Goal: Task Accomplishment & Management: Manage account settings

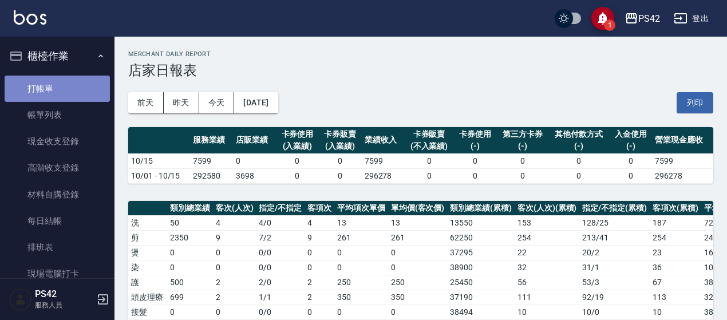
click at [57, 77] on link "打帳單" at bounding box center [57, 89] width 105 height 26
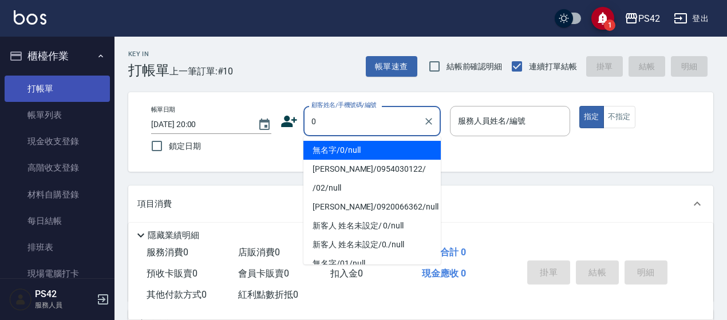
type input "無名字/0/null"
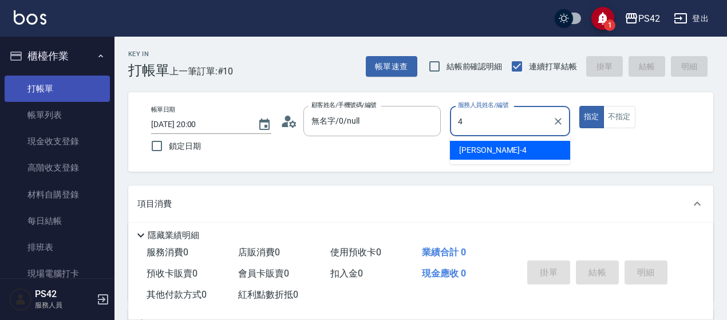
type input "[PERSON_NAME]-4"
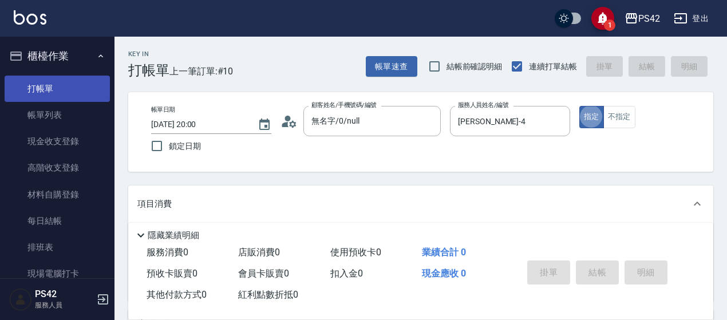
type button "true"
click at [626, 123] on button "不指定" at bounding box center [620, 117] width 32 height 22
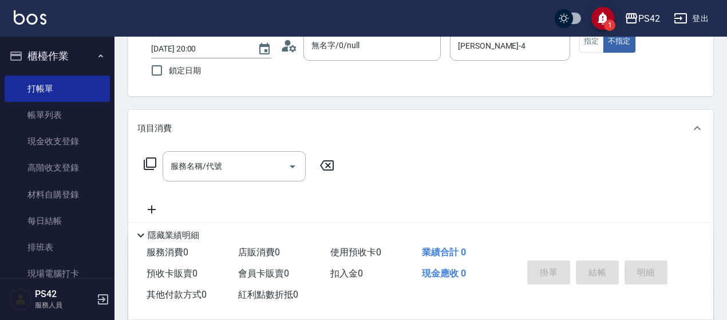
scroll to position [115, 0]
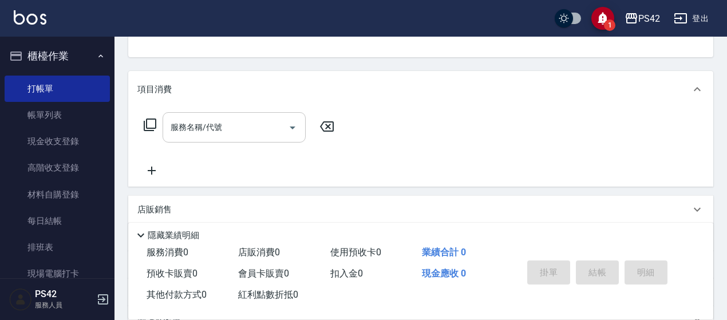
click at [242, 117] on input "服務名稱/代號" at bounding box center [226, 127] width 116 height 20
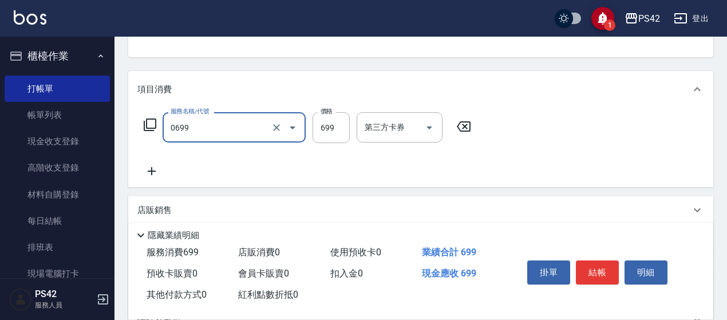
type input "精油SPA(0699)"
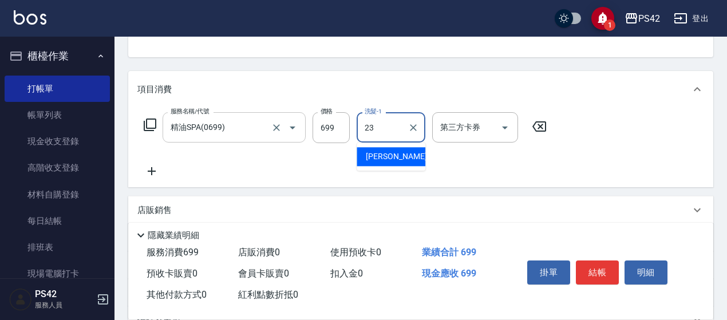
type input "[PERSON_NAME]-23"
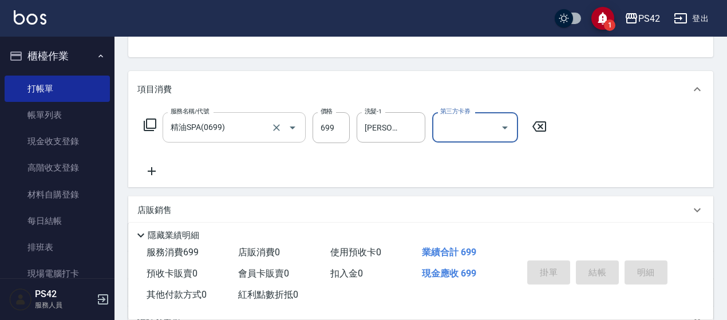
type input "[DATE] 20:01"
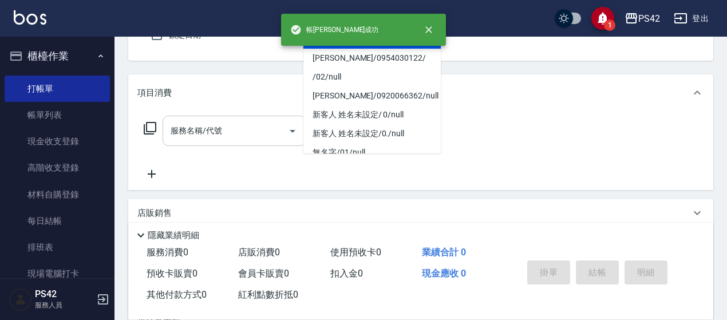
type input "無名字/0/null"
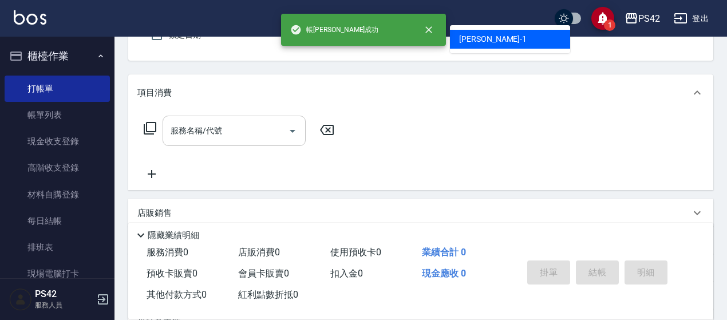
type input "[PERSON_NAME]-1"
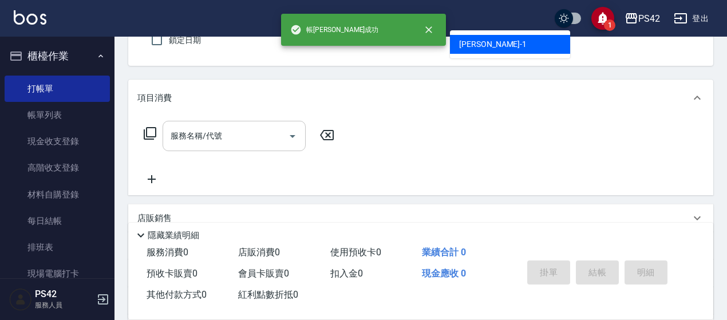
type button "false"
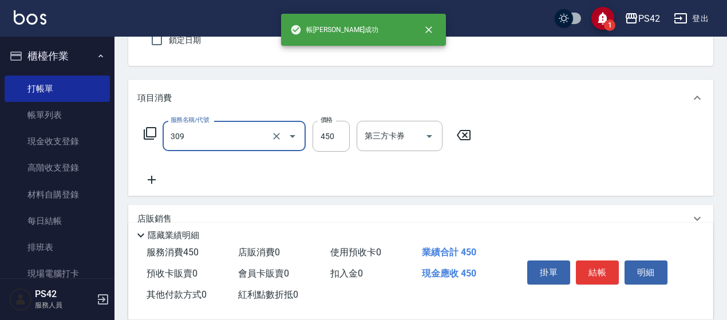
type input "洗+剪(309)"
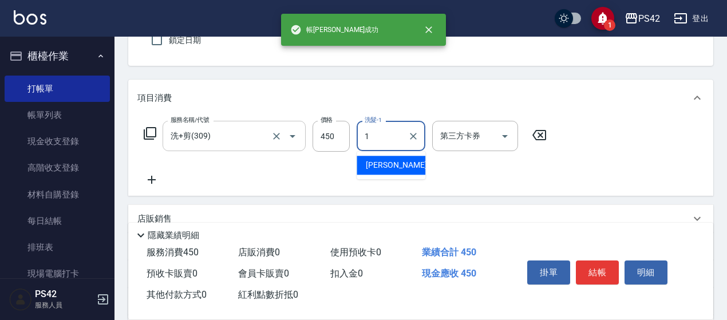
type input "[PERSON_NAME]-1"
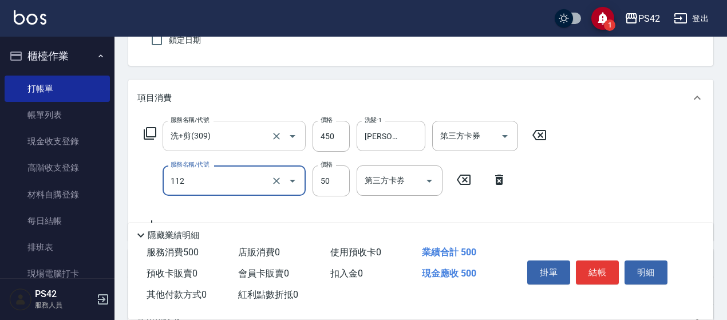
type input "精油50(112)"
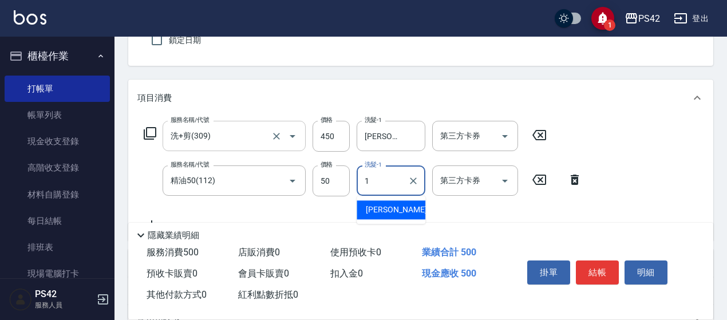
type input "[PERSON_NAME]-1"
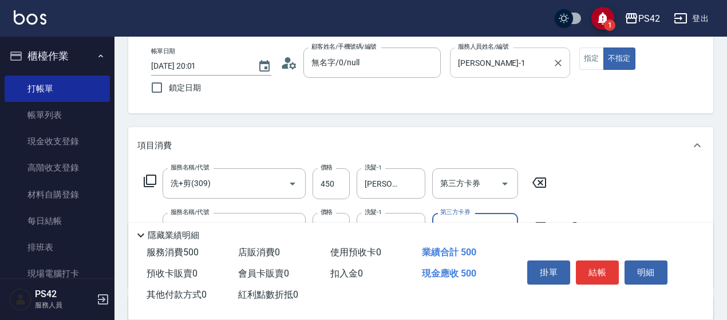
scroll to position [0, 0]
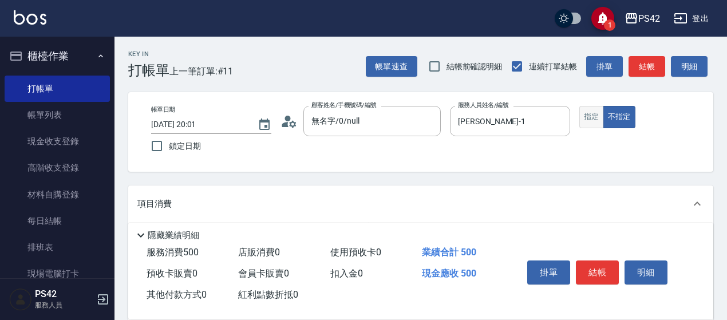
click at [596, 114] on button "指定" at bounding box center [592, 117] width 25 height 22
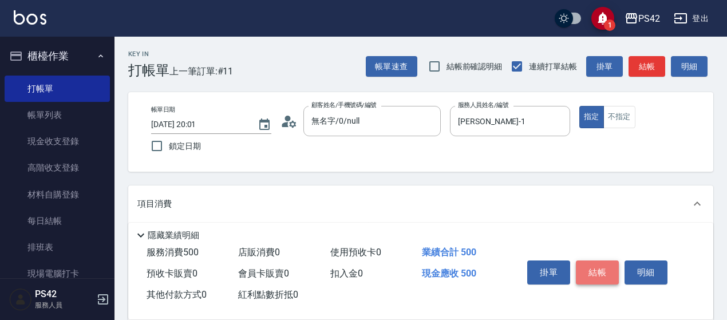
click at [593, 272] on button "結帳" at bounding box center [597, 273] width 43 height 24
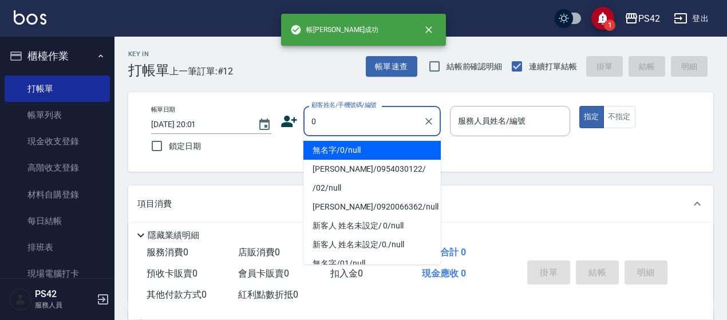
type input "無名字/0/null"
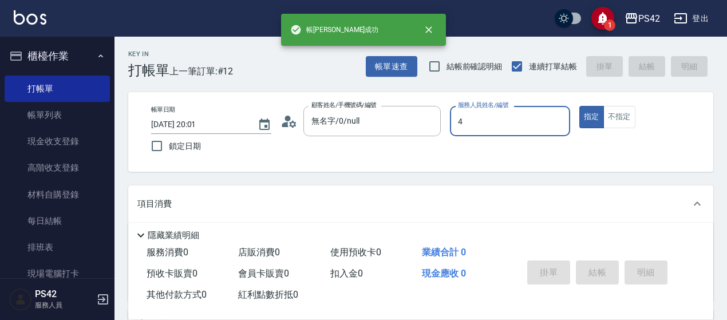
type input "[PERSON_NAME]-4"
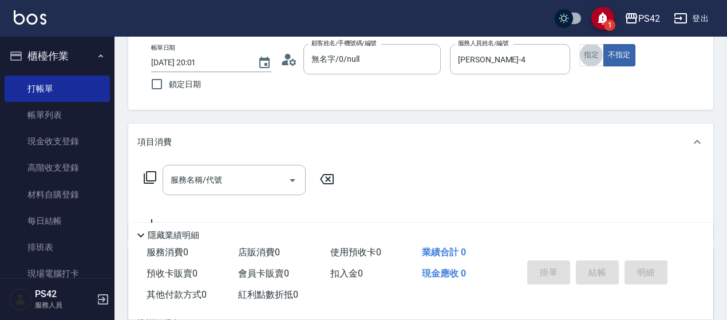
scroll to position [80, 0]
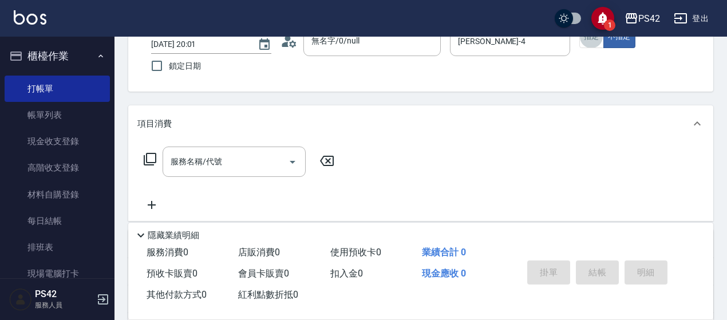
click at [195, 156] on input "服務名稱/代號" at bounding box center [226, 162] width 116 height 20
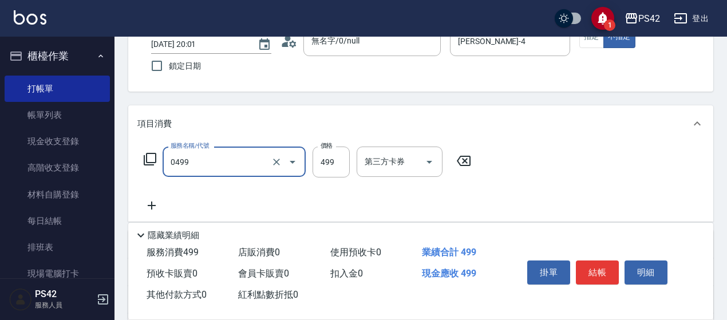
type input "[PERSON_NAME]499(0499)"
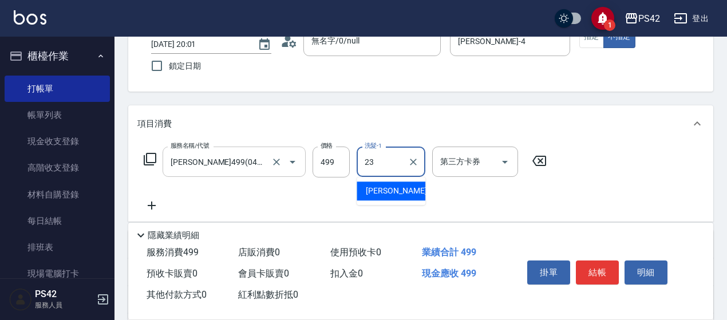
type input "[PERSON_NAME]-23"
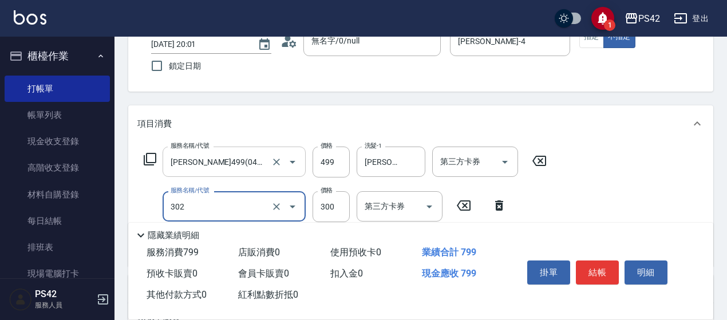
type input "剪髮(302)"
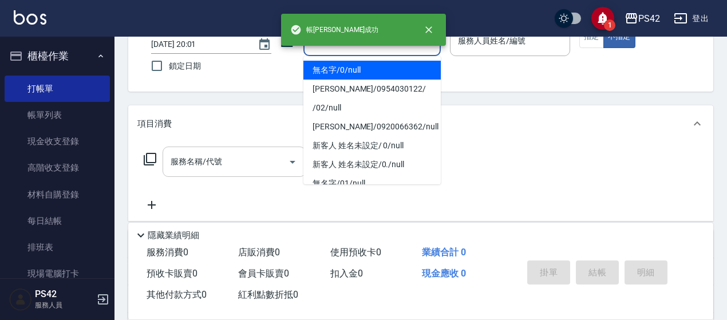
type input "無名字/0/null"
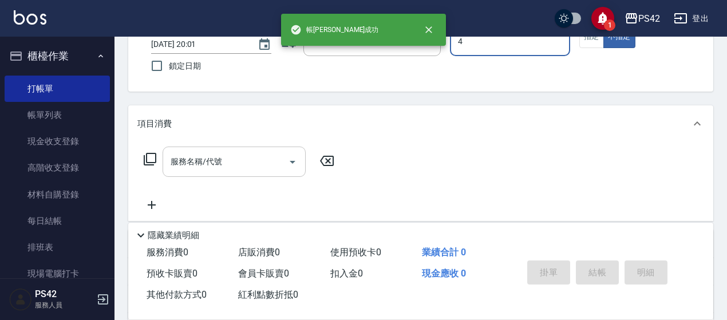
type input "[PERSON_NAME]-4"
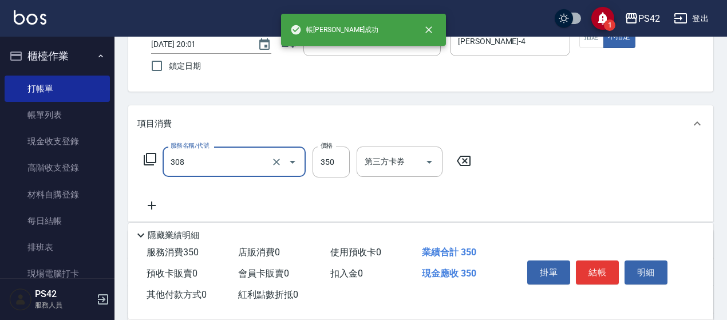
type input "洗+剪(308)"
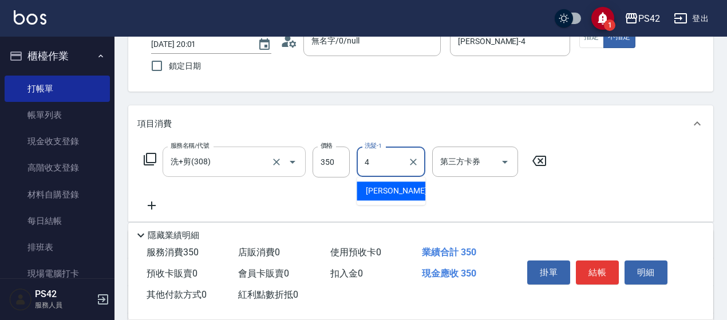
type input "[PERSON_NAME]-4"
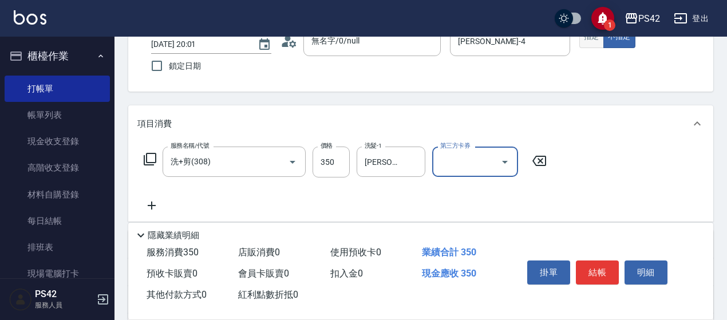
click at [585, 38] on button "指定" at bounding box center [592, 37] width 25 height 22
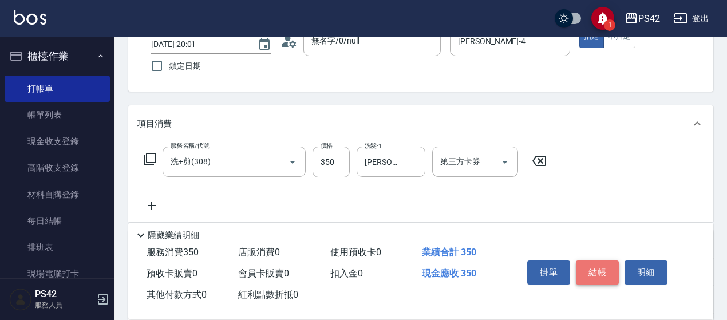
click at [594, 265] on button "結帳" at bounding box center [597, 273] width 43 height 24
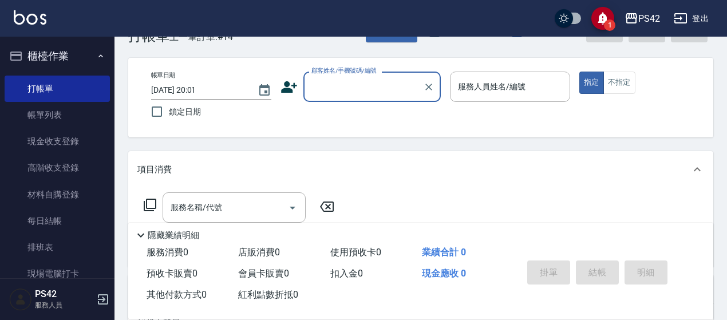
scroll to position [0, 0]
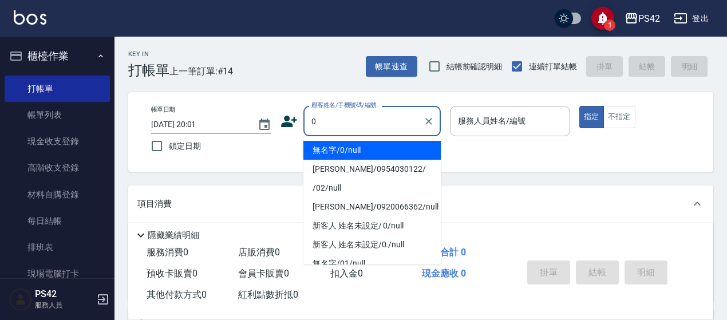
type input "無名字/0/null"
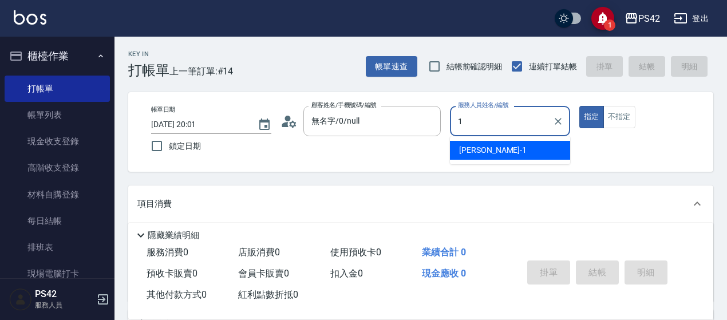
type input "[PERSON_NAME]-1"
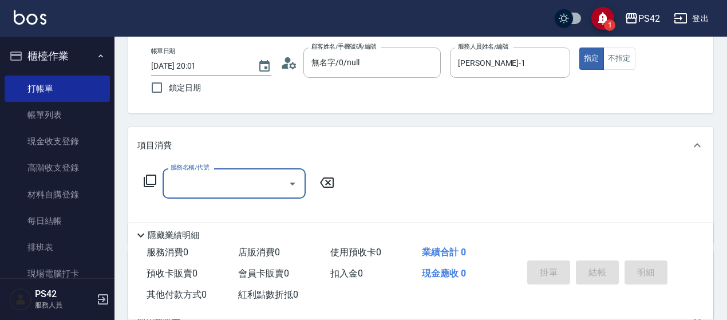
scroll to position [115, 0]
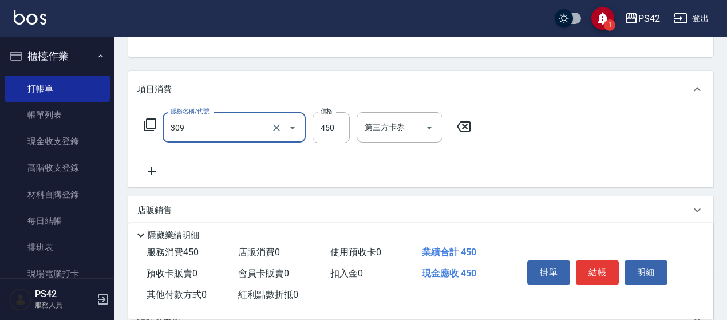
type input "洗+剪(309)"
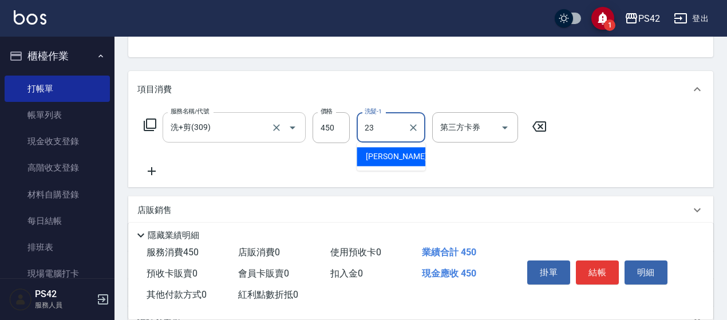
type input "[PERSON_NAME]-23"
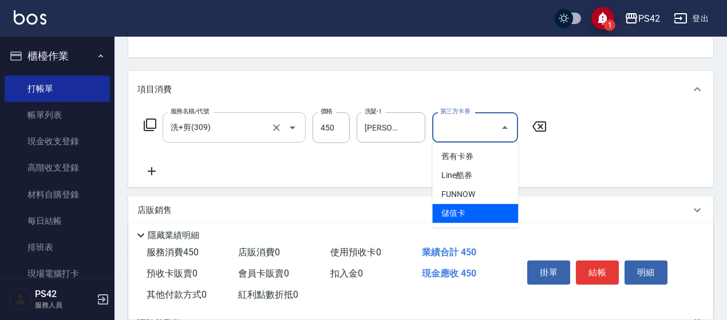
type input "儲值卡"
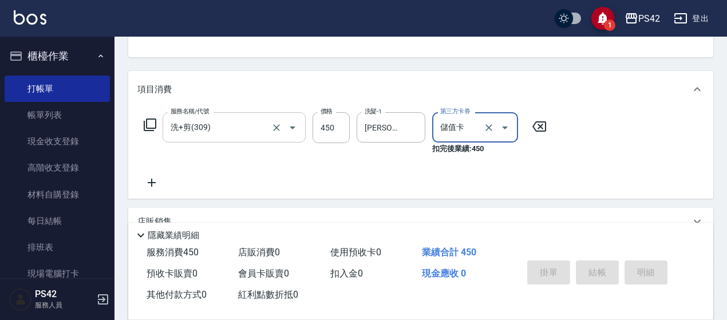
type input "[DATE] 20:02"
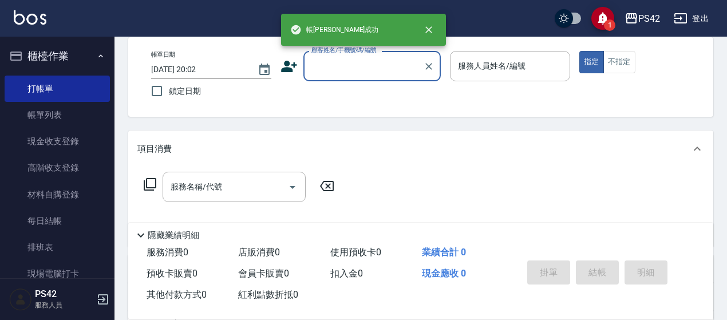
scroll to position [0, 0]
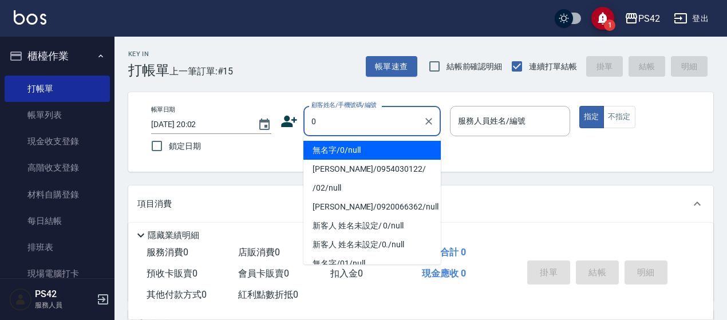
type input "無名字/0/null"
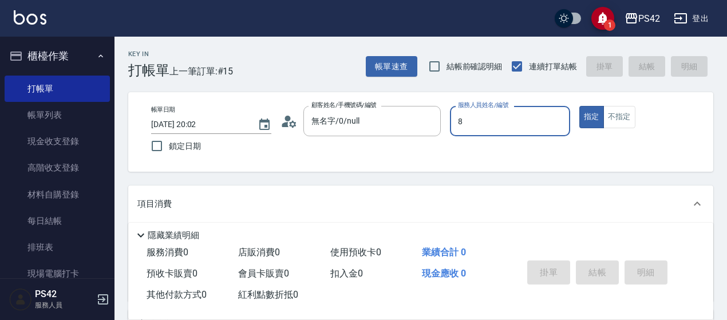
type input "[PERSON_NAME]-8"
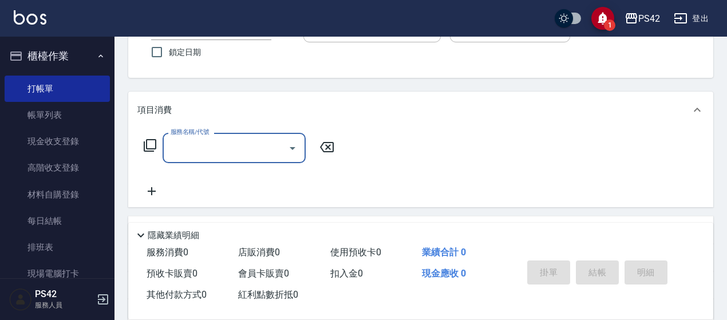
scroll to position [115, 0]
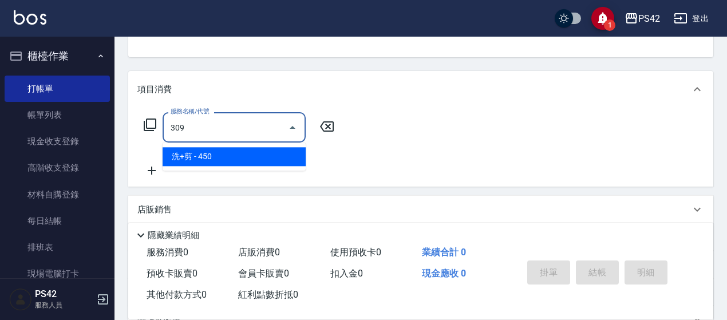
type input "洗+剪(309)"
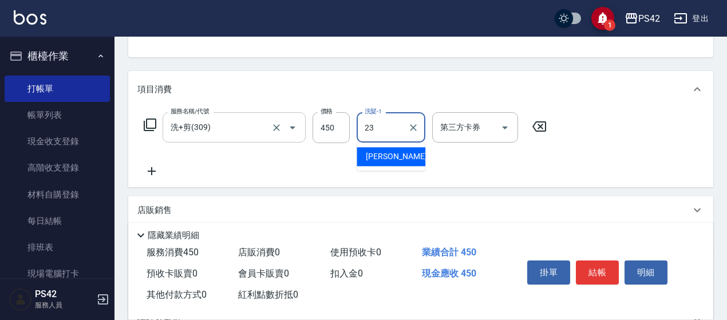
type input "[PERSON_NAME]-23"
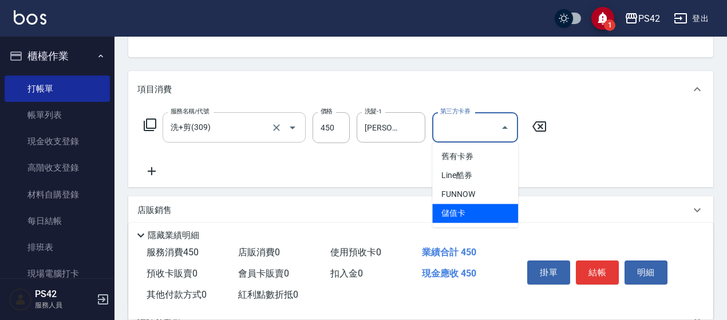
type input "儲值卡"
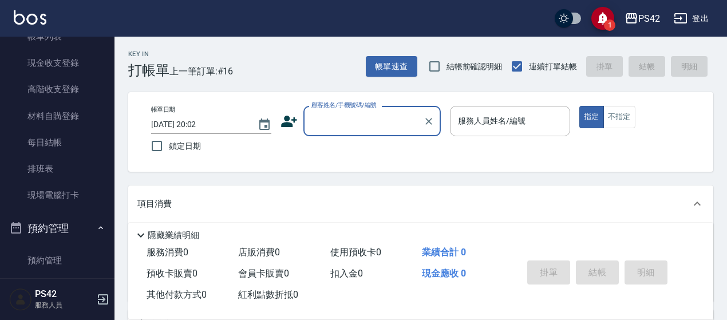
scroll to position [229, 0]
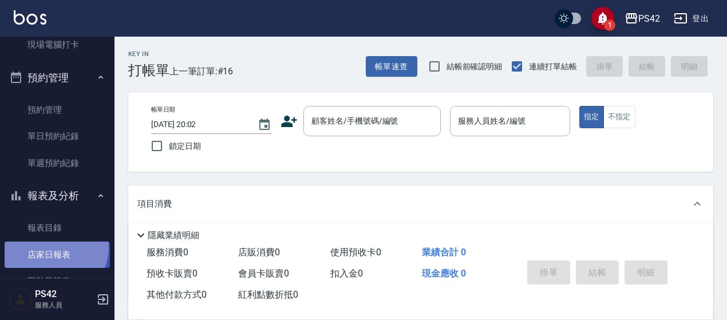
click at [53, 247] on link "店家日報表" at bounding box center [57, 255] width 105 height 26
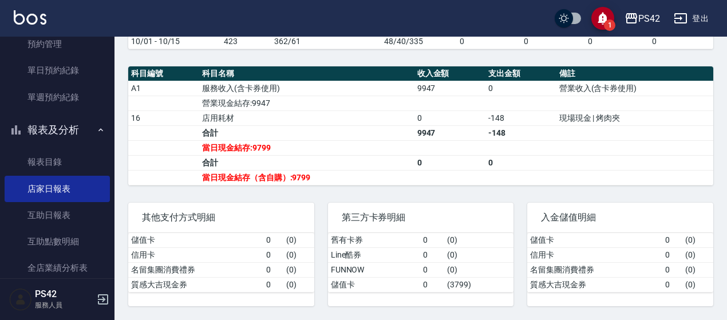
scroll to position [458, 0]
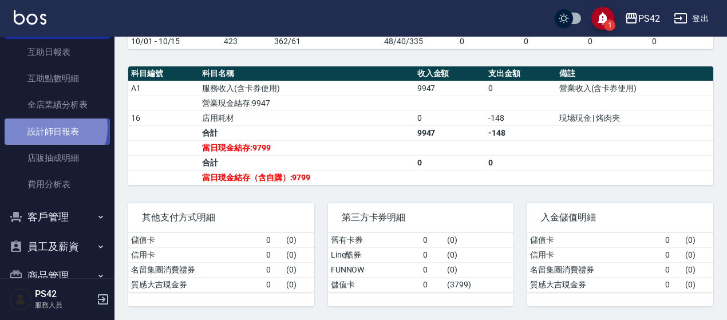
click at [50, 128] on link "設計師日報表" at bounding box center [57, 132] width 105 height 26
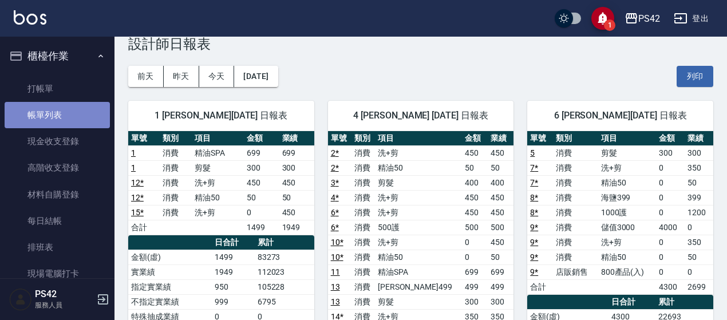
click at [68, 115] on link "帳單列表" at bounding box center [57, 115] width 105 height 26
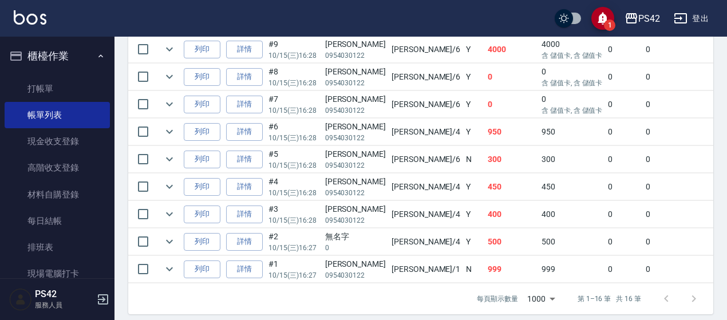
scroll to position [548, 0]
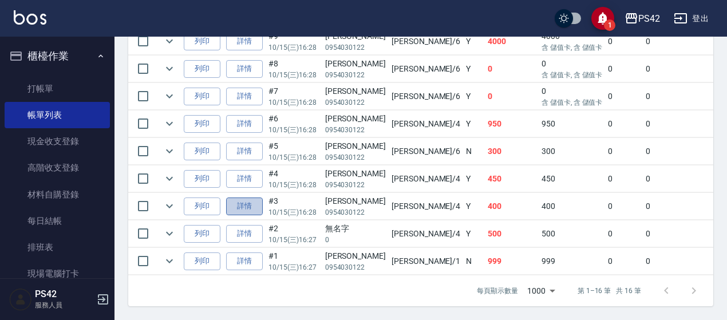
click at [245, 199] on link "詳情" at bounding box center [244, 207] width 37 height 18
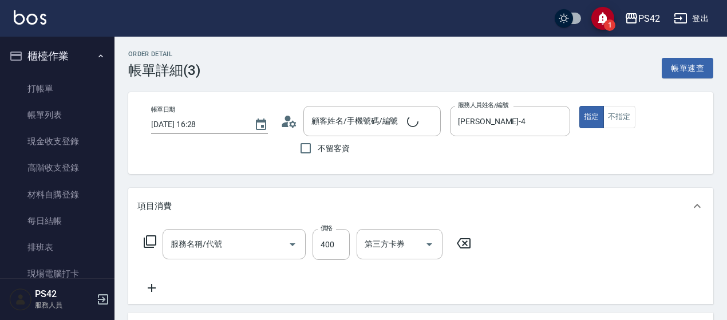
type input "[DATE] 16:28"
type input "[PERSON_NAME]-4"
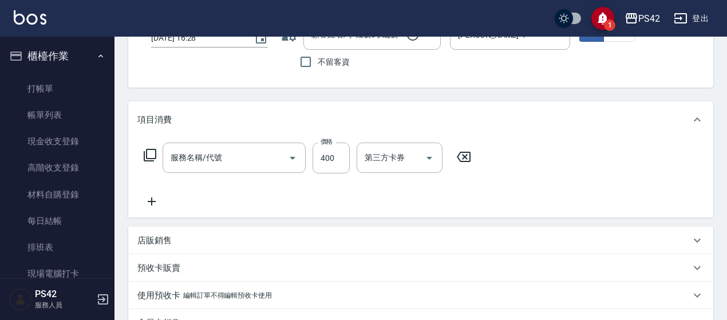
type input "剪髮(302)"
type input "[PERSON_NAME]/0954030122/"
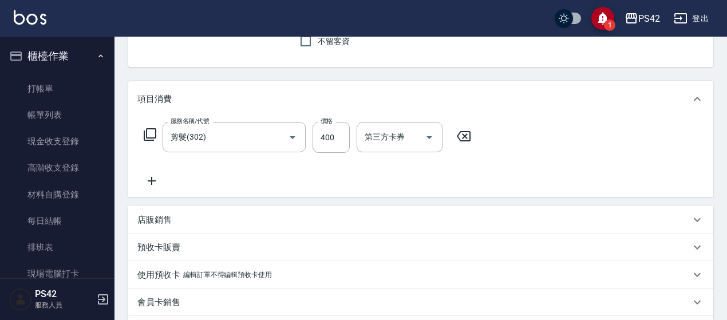
scroll to position [115, 0]
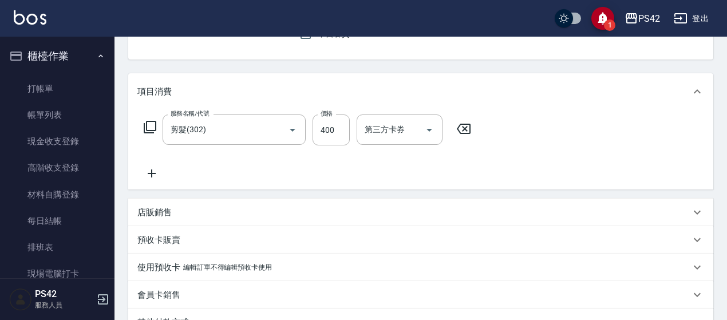
click at [464, 127] on icon at bounding box center [464, 129] width 29 height 14
click at [246, 131] on input "服務名稱/代號" at bounding box center [226, 130] width 116 height 20
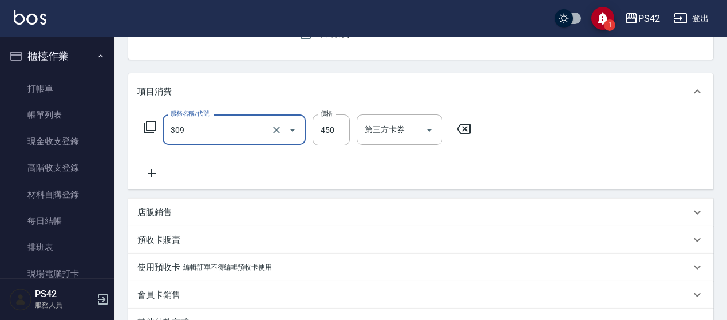
type input "洗+剪(309)"
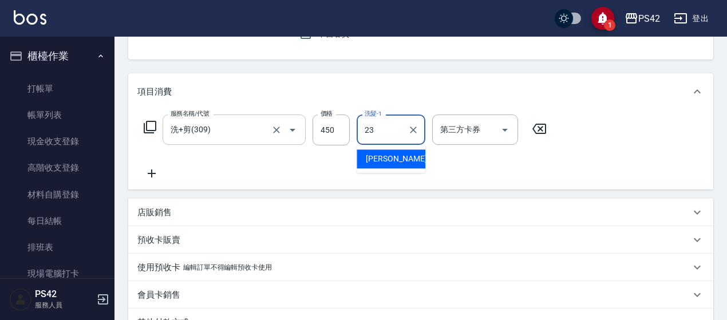
type input "[PERSON_NAME]-23"
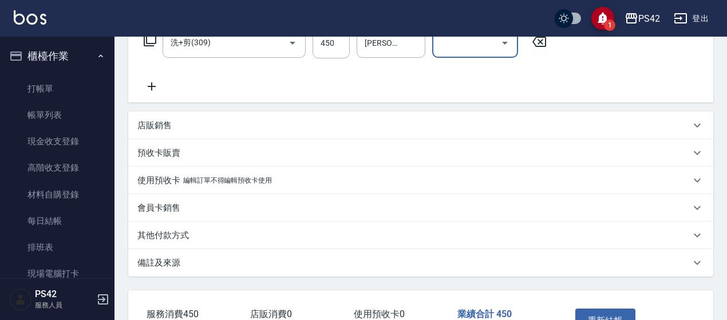
scroll to position [281, 0]
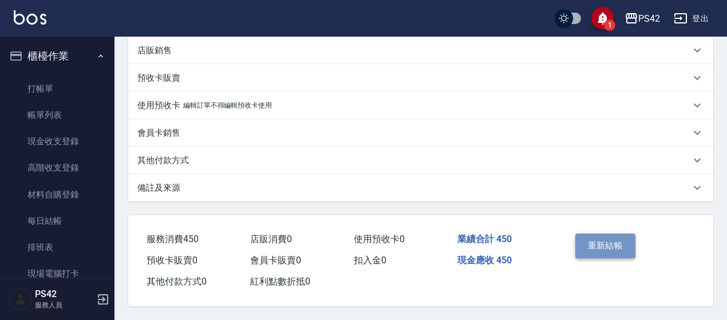
click at [619, 238] on button "重新結帳" at bounding box center [606, 246] width 61 height 24
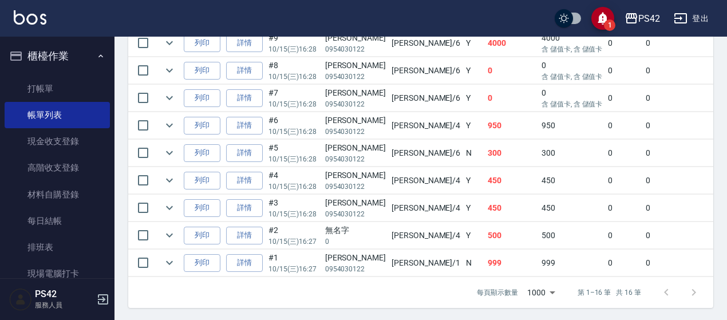
scroll to position [548, 0]
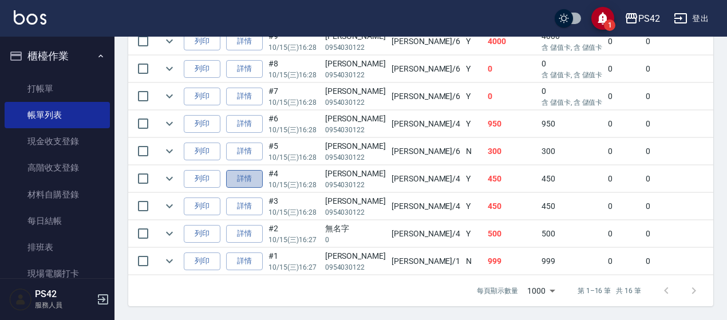
click at [241, 170] on link "詳情" at bounding box center [244, 179] width 37 height 18
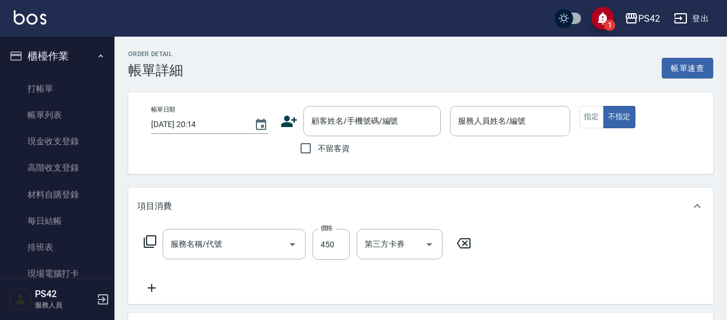
type input "[DATE] 16:28"
type input "[PERSON_NAME]-4"
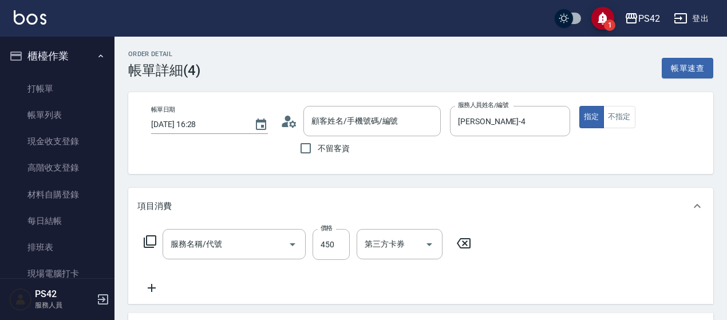
type input "洗+剪(309)"
type input "[PERSON_NAME]/0954030122/"
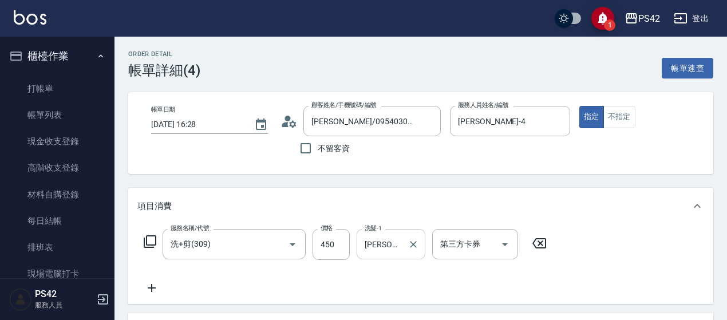
scroll to position [57, 0]
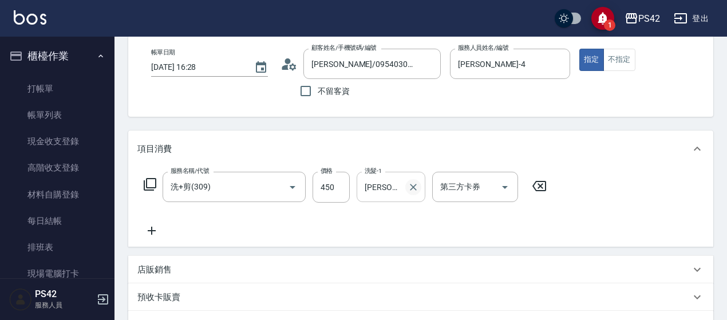
click at [412, 184] on icon "Clear" at bounding box center [413, 187] width 11 height 11
click at [326, 185] on input "450" at bounding box center [331, 187] width 37 height 31
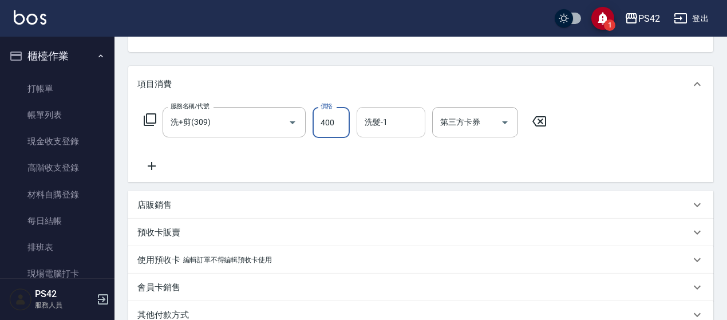
scroll to position [281, 0]
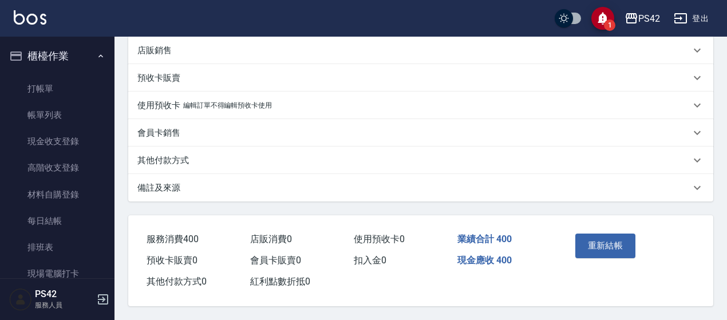
type input "400"
click at [577, 239] on button "重新結帳" at bounding box center [606, 246] width 61 height 24
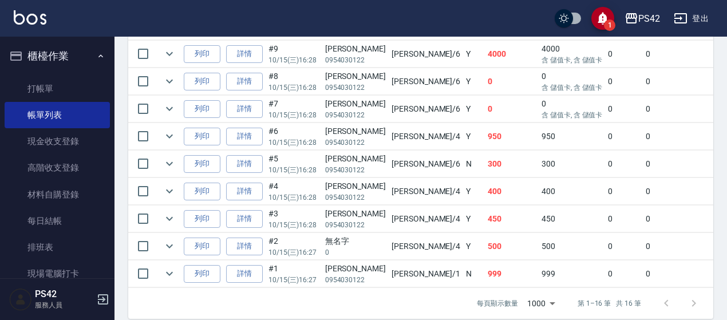
scroll to position [548, 0]
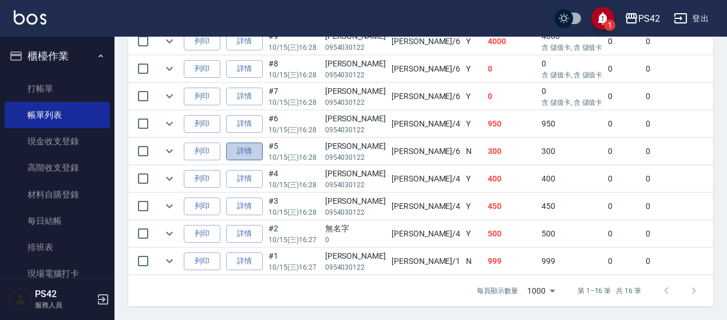
click at [248, 143] on link "詳情" at bounding box center [244, 152] width 37 height 18
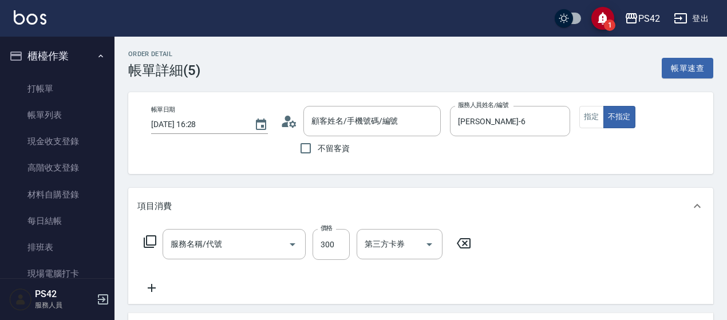
type input "[DATE] 16:28"
type input "[PERSON_NAME]-6"
type input "[PERSON_NAME]/0954030122/"
type input "剪髮(302)"
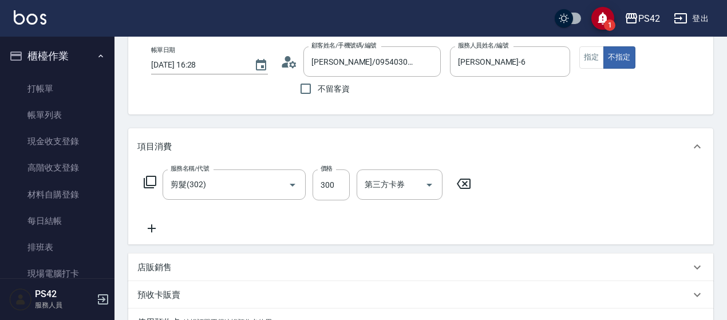
scroll to position [57, 0]
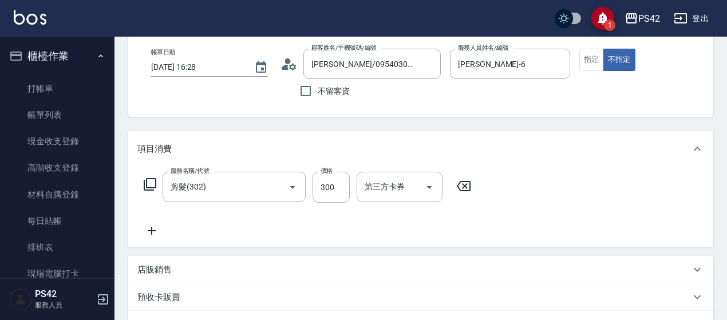
click at [470, 188] on icon at bounding box center [464, 186] width 14 height 10
click at [593, 62] on button "指定" at bounding box center [592, 60] width 25 height 22
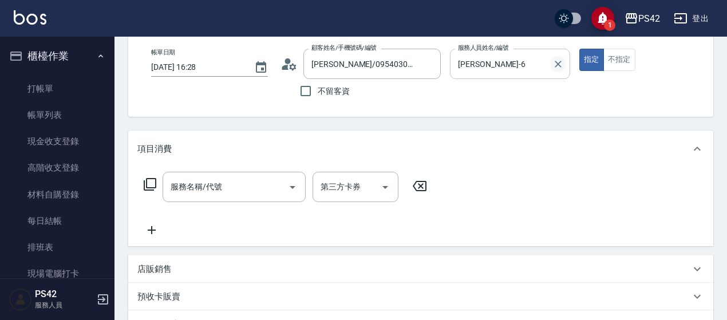
click at [562, 64] on icon "Clear" at bounding box center [558, 63] width 11 height 11
type input "[PERSON_NAME]-4"
type button "true"
drag, startPoint x: 214, startPoint y: 202, endPoint x: 218, endPoint y: 194, distance: 9.0
click at [214, 200] on div "服務名稱/代號 服務名稱/代號 第三方卡券 第三方卡券" at bounding box center [285, 204] width 297 height 65
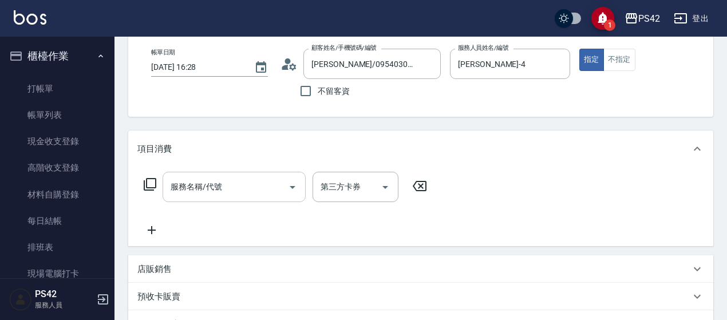
click at [218, 194] on input "服務名稱/代號" at bounding box center [226, 187] width 116 height 20
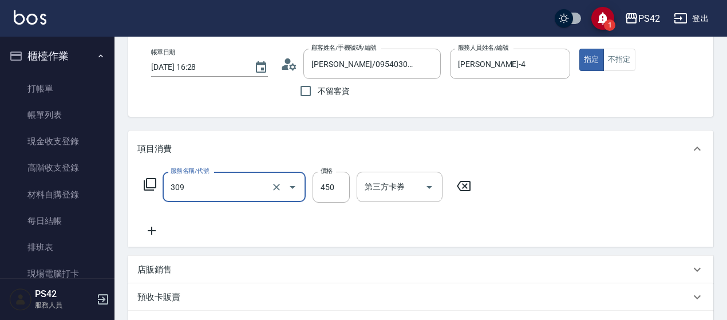
type input "洗+剪(309)"
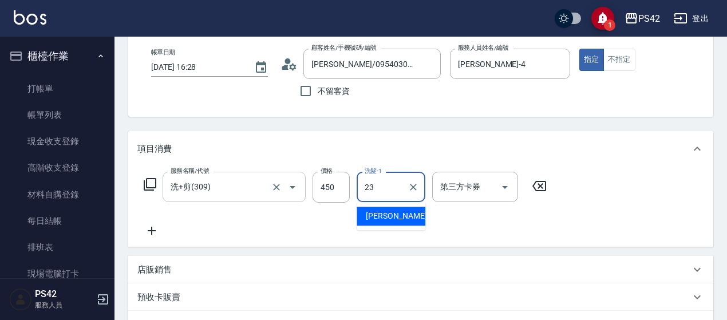
type input "[PERSON_NAME]-23"
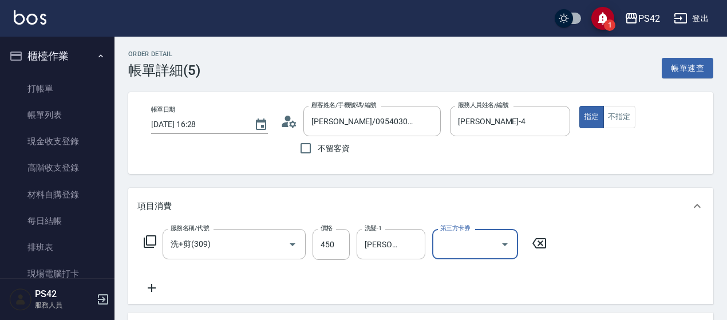
scroll to position [281, 0]
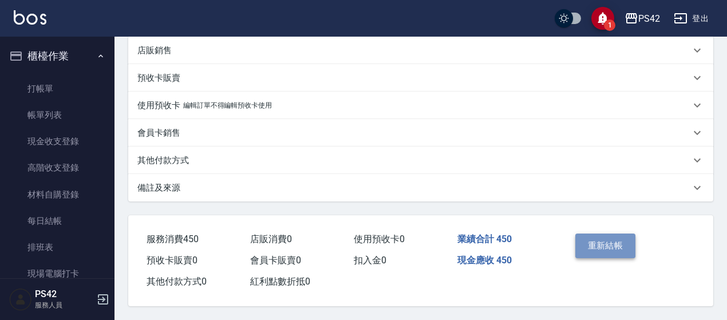
click at [590, 234] on button "重新結帳" at bounding box center [606, 246] width 61 height 24
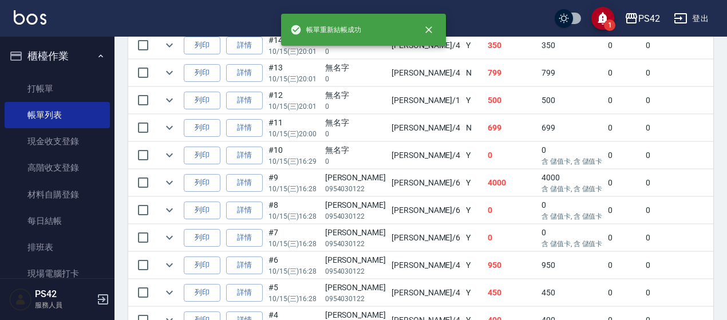
scroll to position [516, 0]
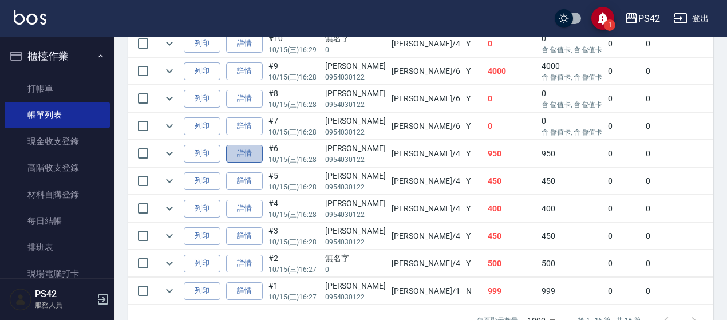
click at [256, 153] on link "詳情" at bounding box center [244, 154] width 37 height 18
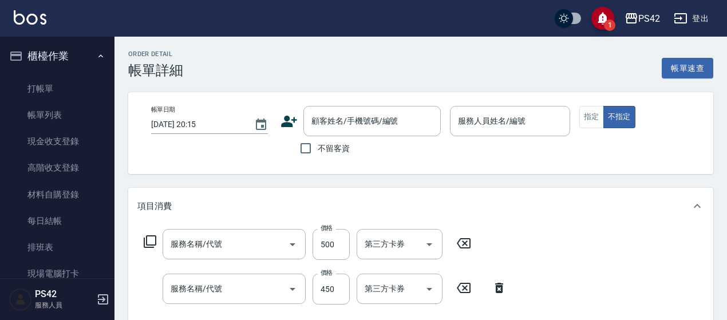
type input "[DATE] 16:28"
type input "[PERSON_NAME]-4"
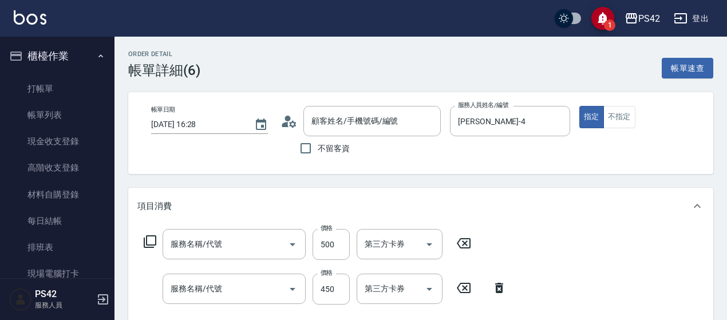
type input "500護(402)"
type input "洗+剪(309)"
type input "[PERSON_NAME]/0954030122/"
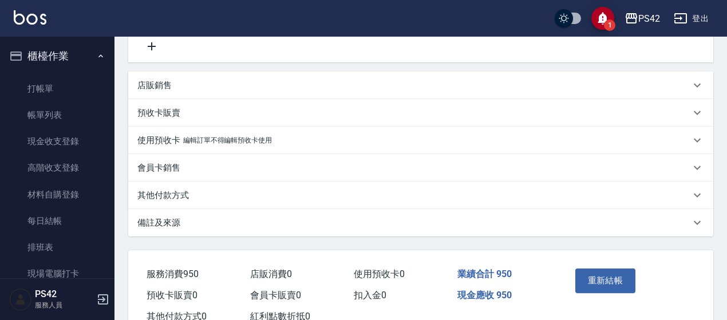
scroll to position [115, 0]
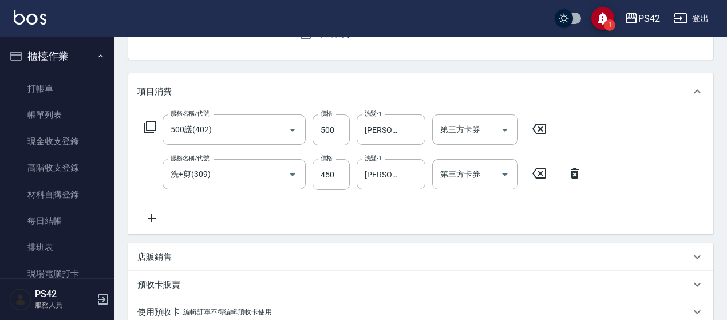
click at [537, 123] on icon at bounding box center [539, 129] width 29 height 14
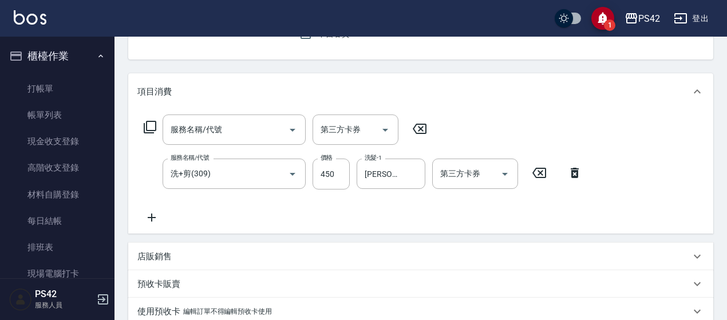
click at [546, 168] on icon at bounding box center [539, 173] width 29 height 14
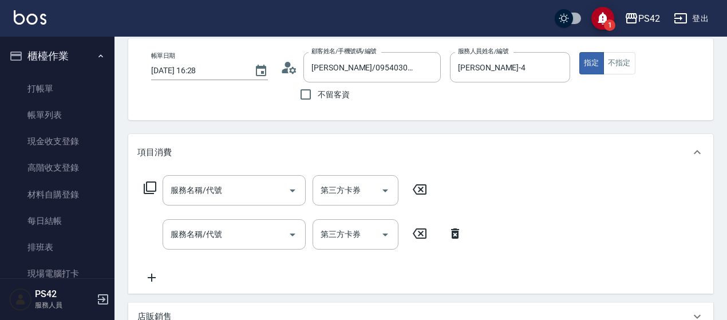
scroll to position [0, 0]
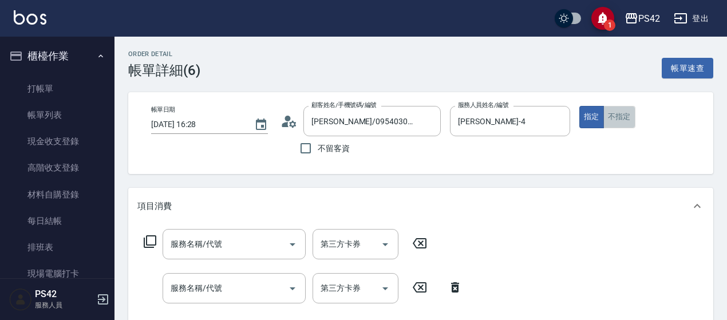
click at [613, 120] on button "不指定" at bounding box center [620, 117] width 32 height 22
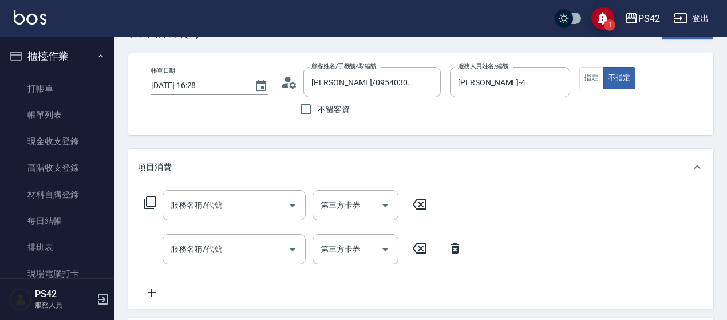
scroll to position [57, 0]
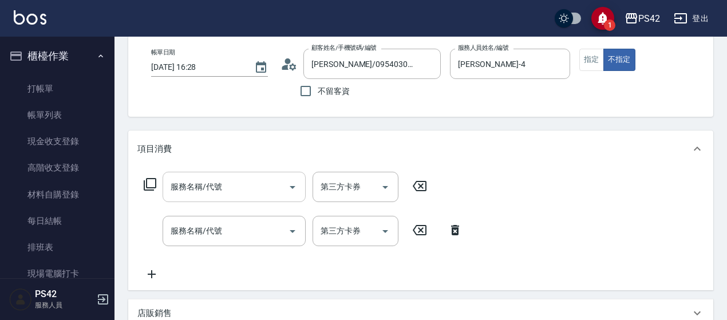
click at [235, 180] on input "服務名稱/代號" at bounding box center [226, 187] width 116 height 20
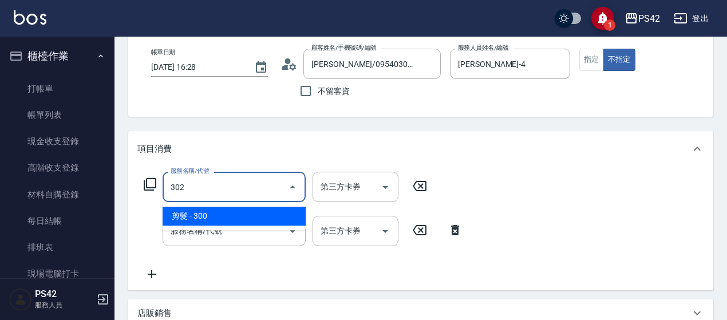
type input "剪髮(302)"
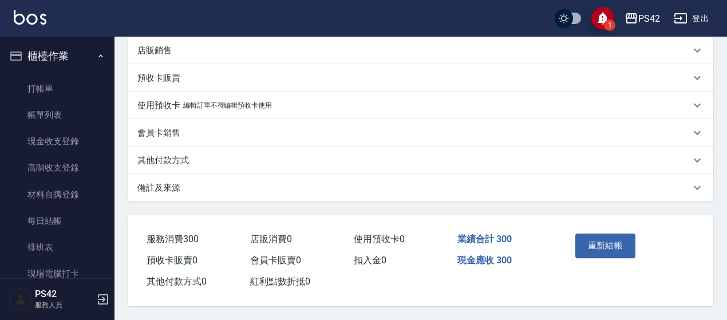
scroll to position [325, 0]
click at [606, 246] on button "重新結帳" at bounding box center [606, 246] width 61 height 24
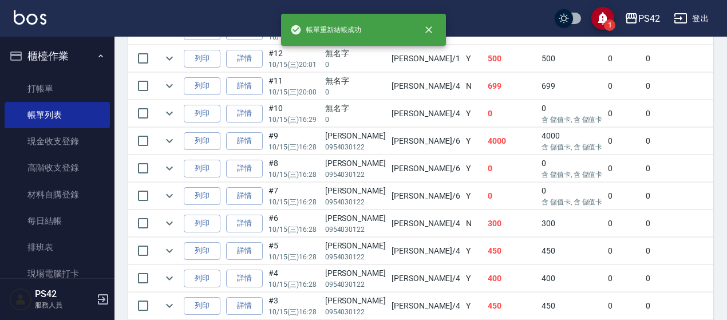
scroll to position [458, 0]
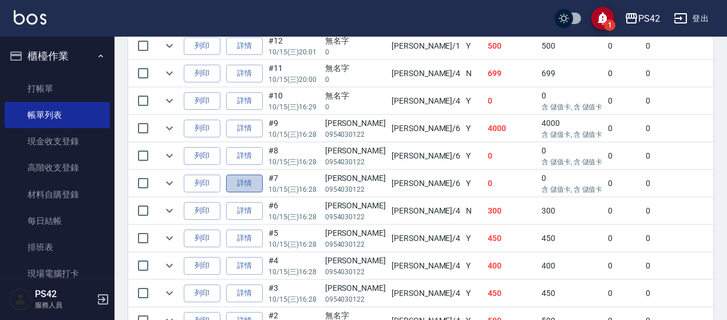
click at [245, 176] on link "詳情" at bounding box center [244, 184] width 37 height 18
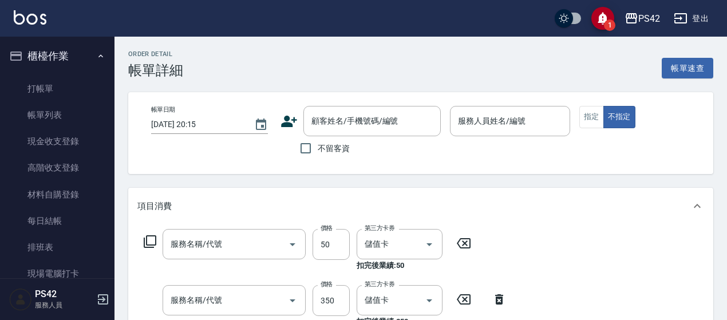
type input "[DATE] 16:28"
type input "[PERSON_NAME]-6"
type input "精油50(112)"
type input "洗+剪(308)"
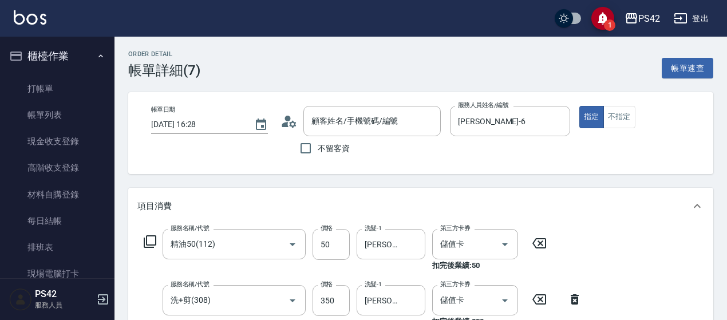
type input "[PERSON_NAME]/0954030122/"
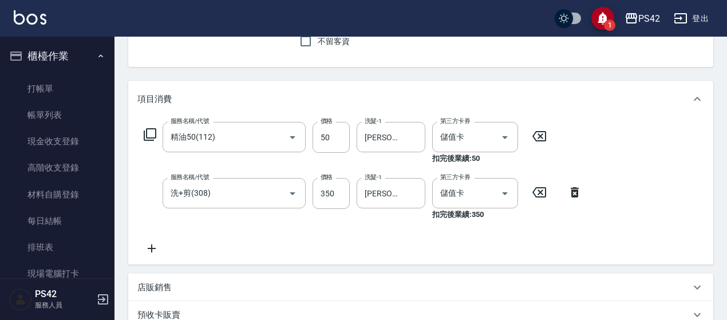
scroll to position [115, 0]
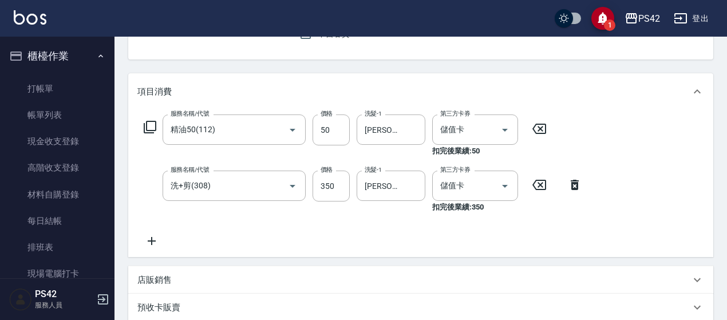
click at [532, 128] on icon at bounding box center [539, 129] width 29 height 14
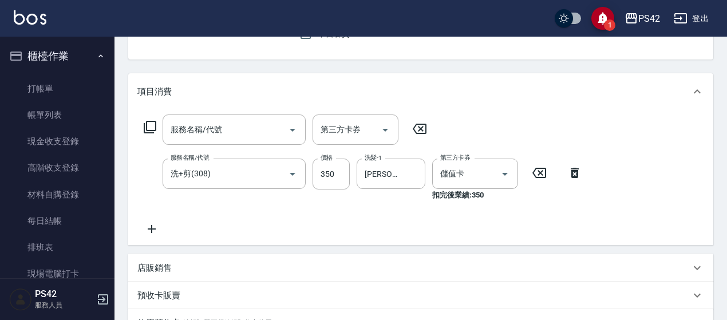
click at [543, 168] on icon at bounding box center [540, 173] width 14 height 10
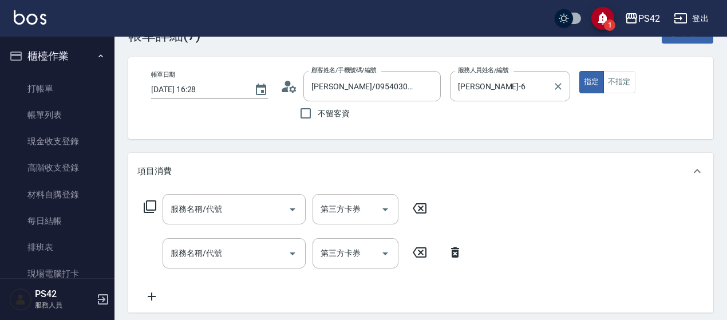
scroll to position [0, 0]
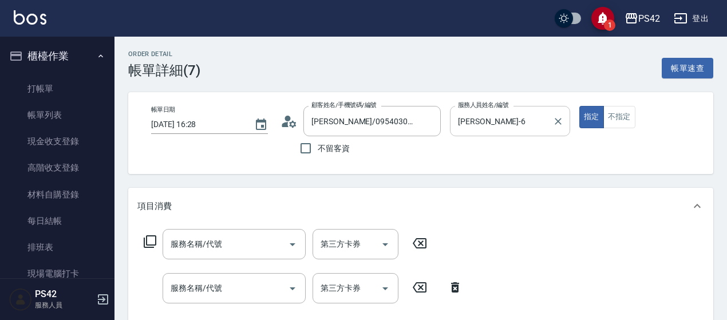
click at [564, 118] on icon "Clear" at bounding box center [558, 121] width 11 height 11
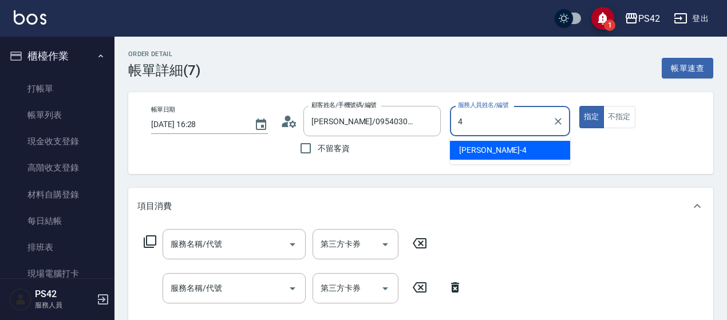
type input "[PERSON_NAME]-4"
type button "true"
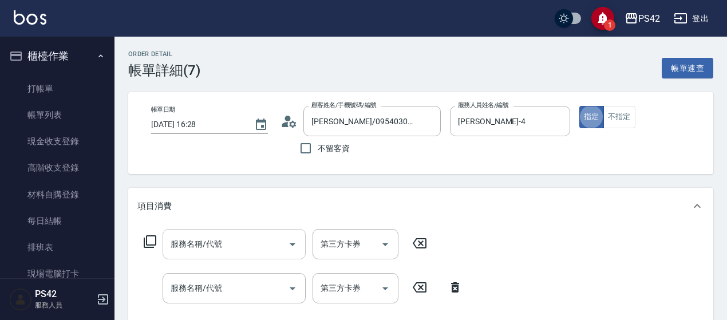
click at [204, 239] on input "服務名稱/代號" at bounding box center [226, 244] width 116 height 20
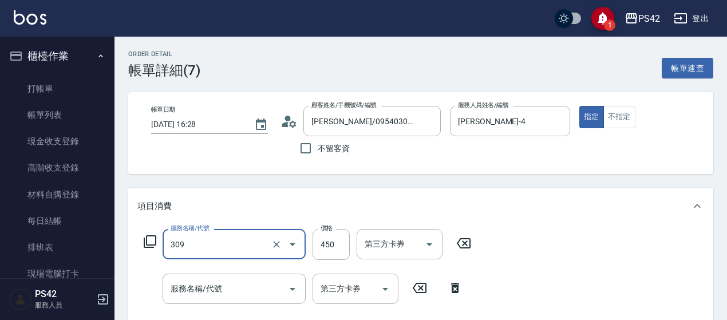
type input "洗+剪(309)"
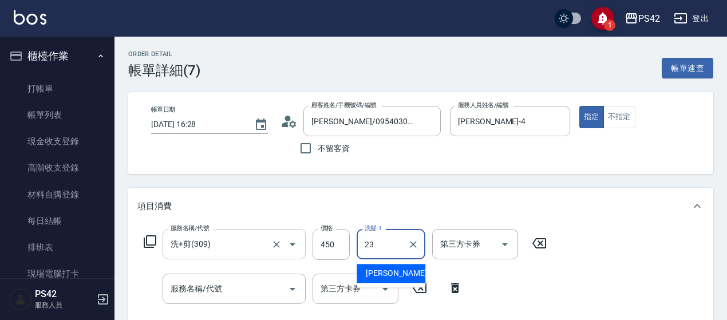
type input "[PERSON_NAME]-23"
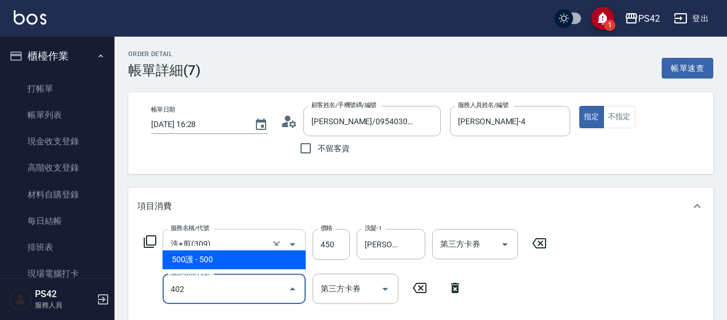
type input "500護(402)"
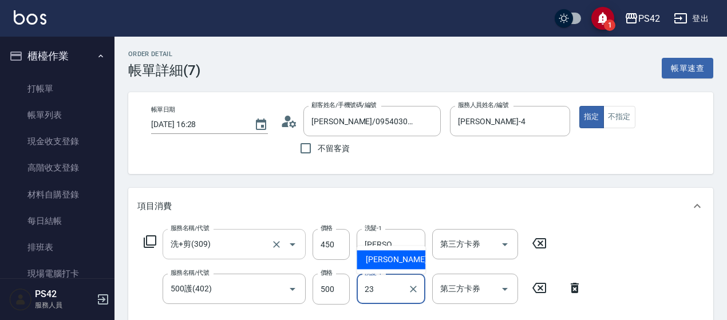
type input "[PERSON_NAME]-23"
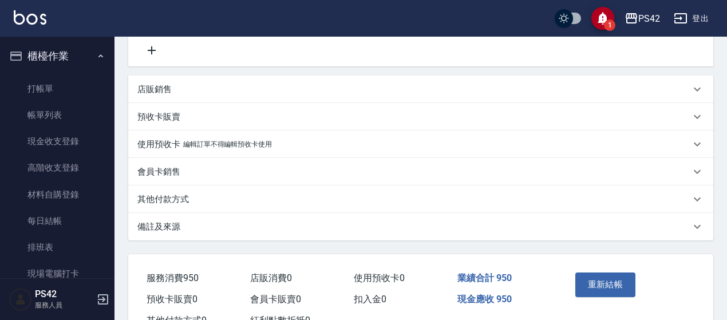
scroll to position [286, 0]
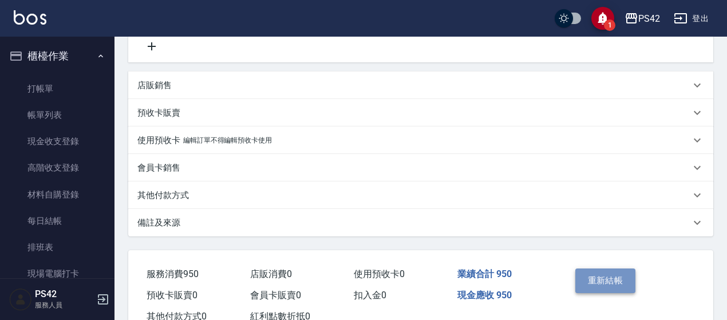
click at [584, 279] on button "重新結帳" at bounding box center [606, 281] width 61 height 24
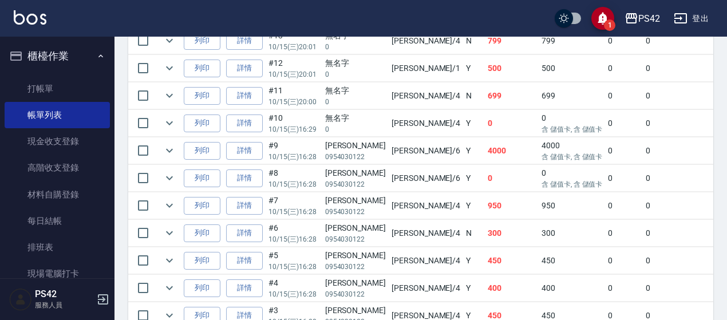
scroll to position [433, 0]
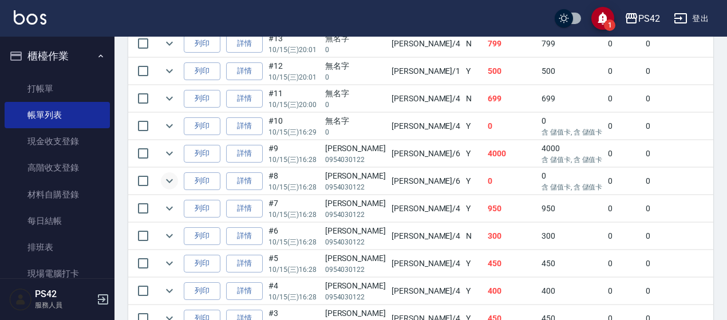
click at [169, 180] on icon "expand row" at bounding box center [170, 181] width 14 height 14
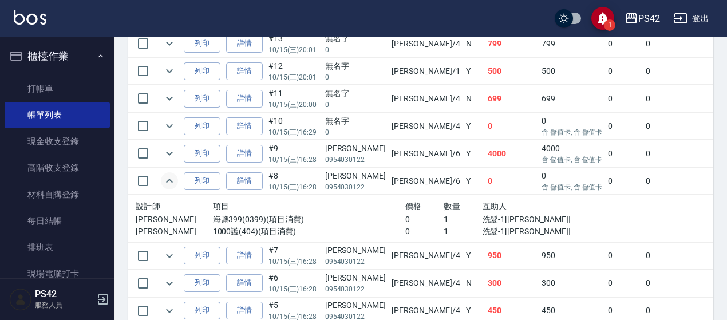
click at [171, 182] on icon "expand row" at bounding box center [170, 181] width 14 height 14
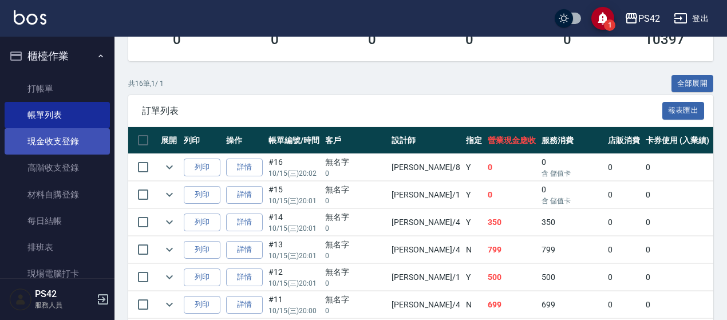
scroll to position [32, 0]
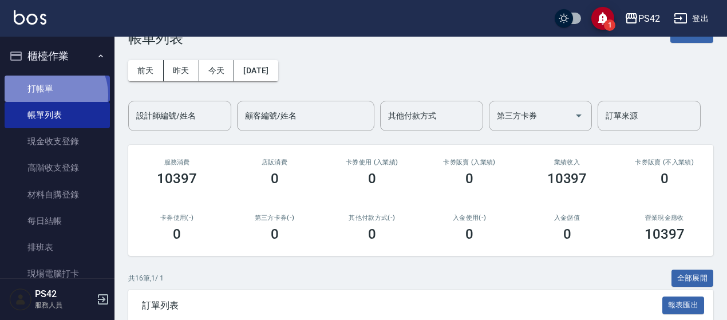
click at [52, 95] on link "打帳單" at bounding box center [57, 89] width 105 height 26
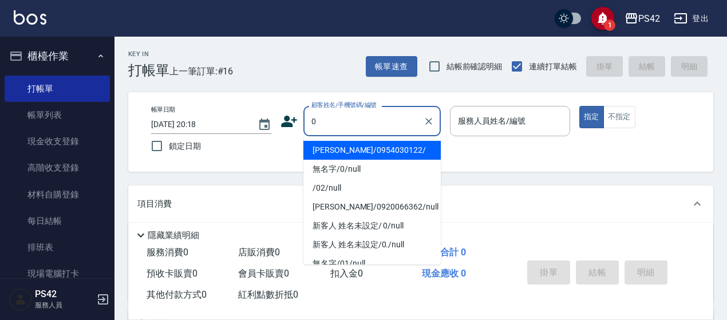
type input "[PERSON_NAME]/0954030122/"
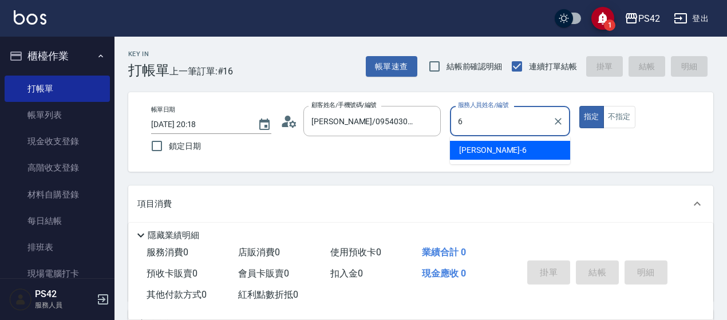
type input "[PERSON_NAME]-6"
type button "true"
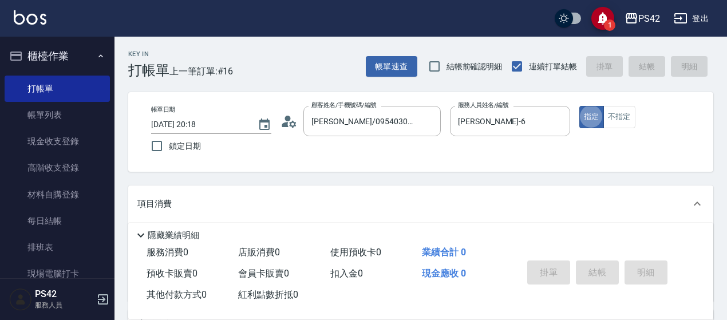
type input "無名字/0/null"
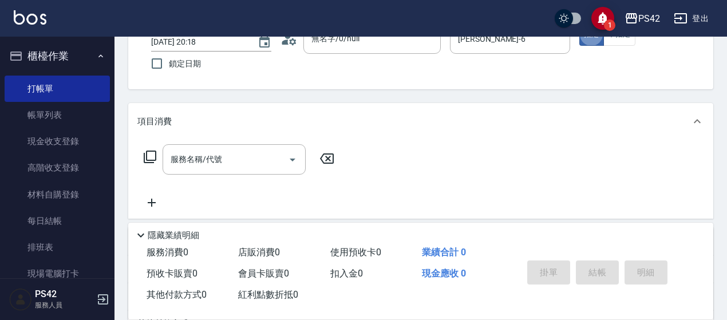
scroll to position [115, 0]
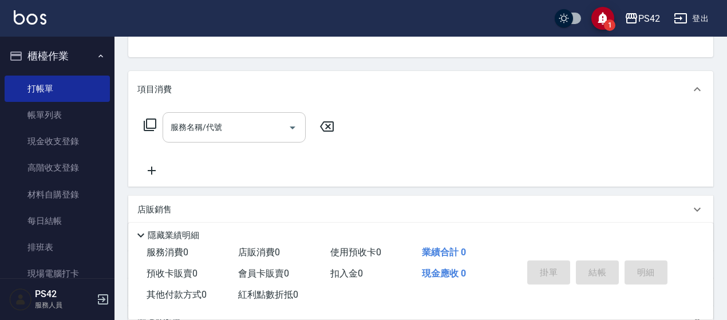
click at [236, 116] on div "服務名稱/代號" at bounding box center [234, 127] width 143 height 30
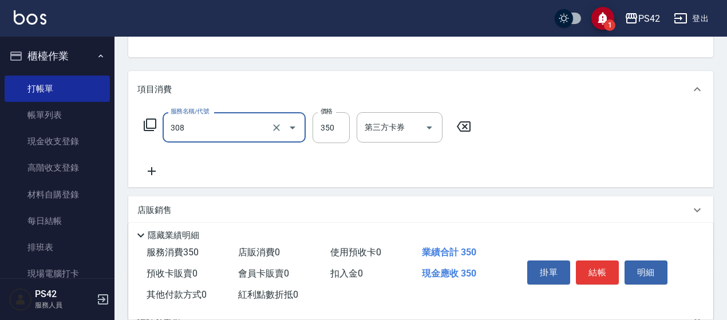
type input "洗+剪(308)"
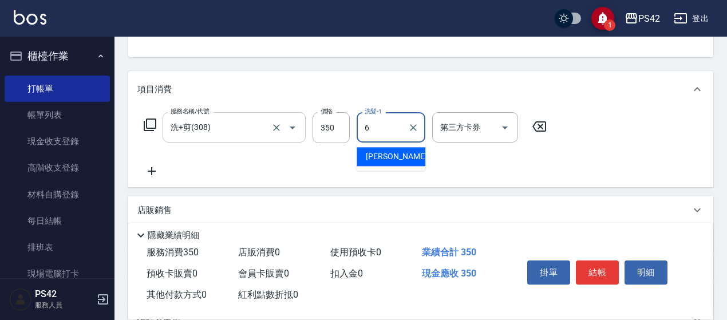
type input "[PERSON_NAME]-6"
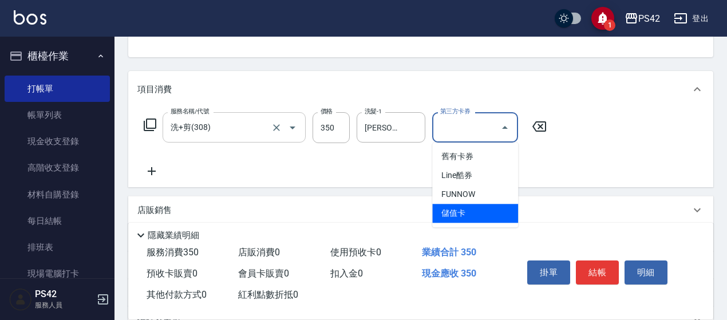
type input "儲值卡"
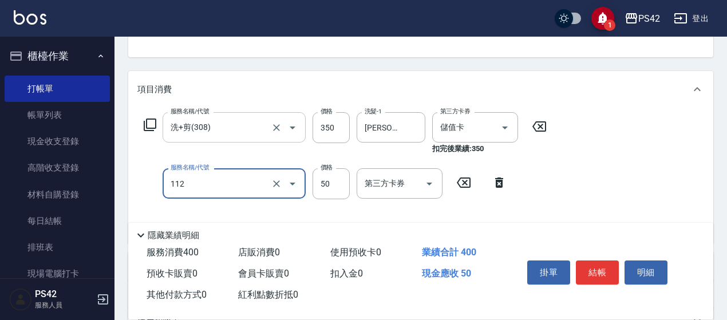
type input "精油50(112)"
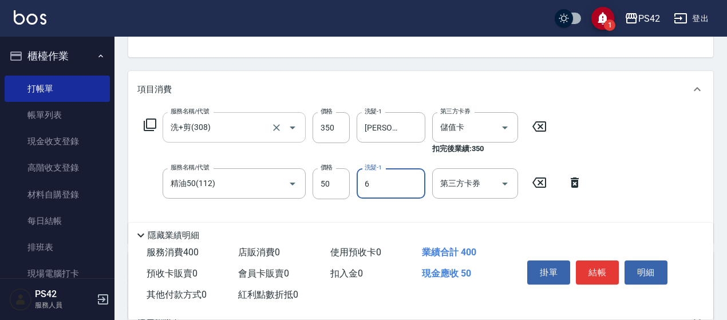
type input "[PERSON_NAME]-6"
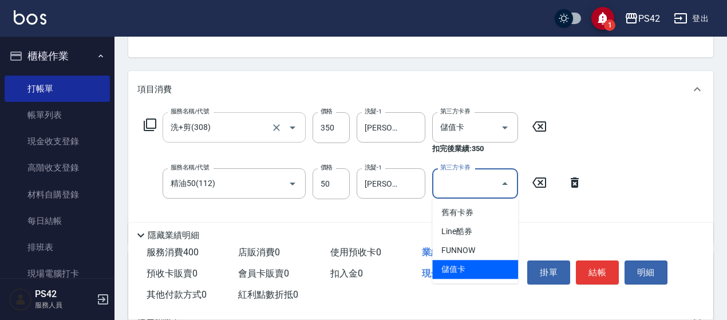
type input "儲值卡"
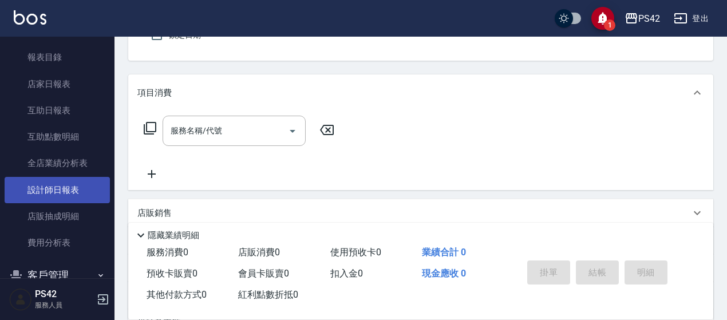
scroll to position [401, 0]
click at [67, 185] on link "設計師日報表" at bounding box center [57, 189] width 105 height 26
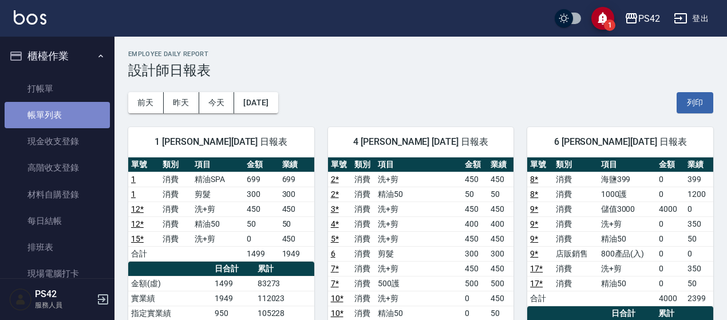
click at [76, 112] on link "帳單列表" at bounding box center [57, 115] width 105 height 26
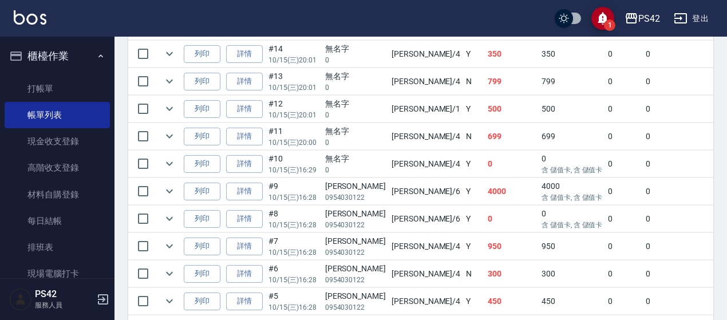
scroll to position [575, 0]
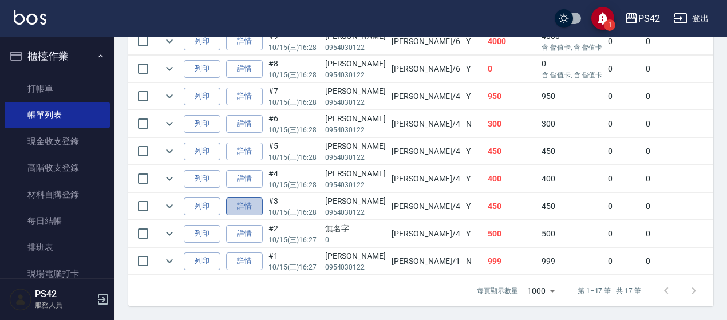
click at [227, 201] on link "詳情" at bounding box center [244, 207] width 37 height 18
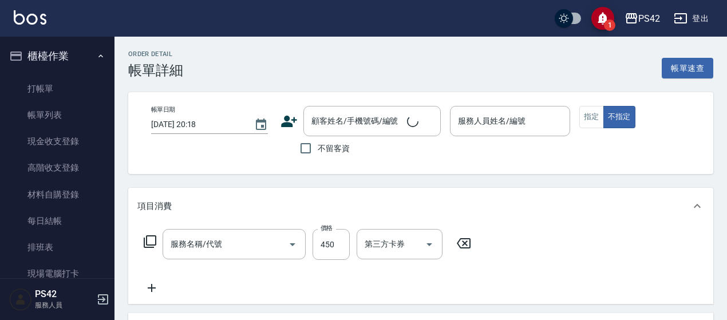
type input "[DATE] 16:28"
type input "[PERSON_NAME]-4"
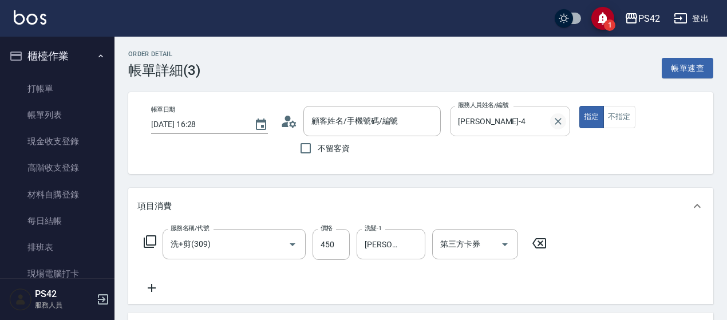
type input "[PERSON_NAME]/0954030122/"
type input "洗+剪(309)"
click at [552, 121] on button "Clear" at bounding box center [558, 121] width 16 height 16
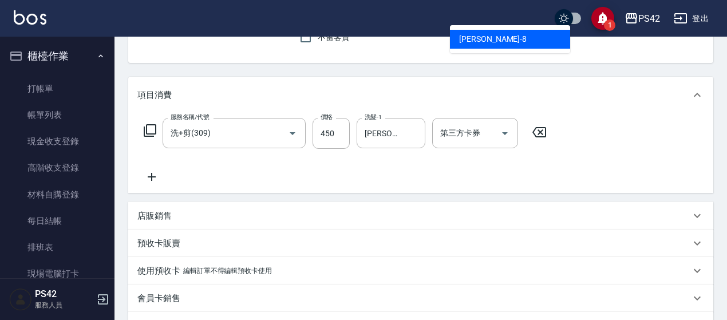
scroll to position [115, 0]
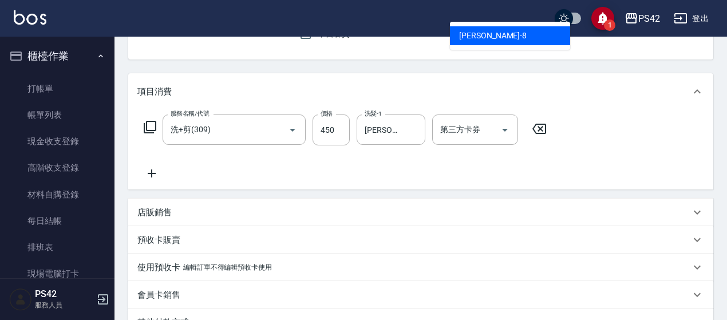
click at [504, 38] on div "[PERSON_NAME] -8" at bounding box center [510, 35] width 120 height 19
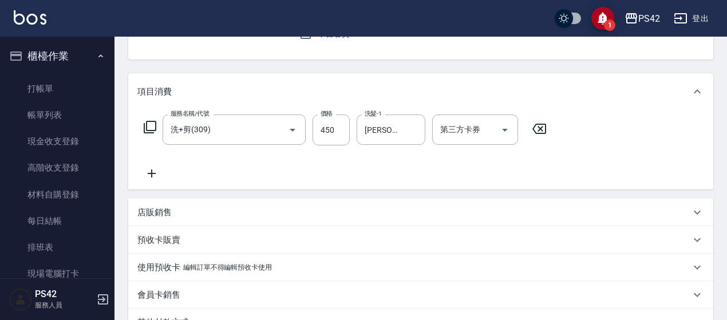
scroll to position [281, 0]
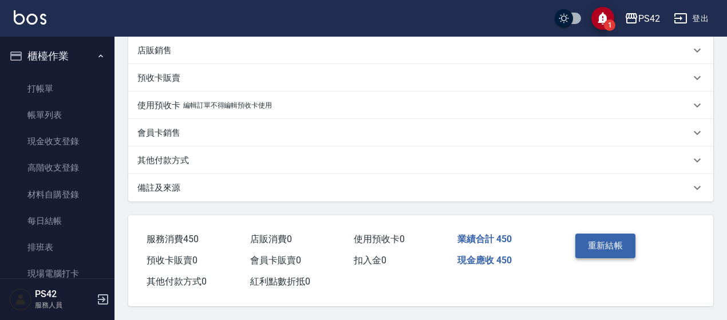
type input "[PERSON_NAME]-8"
click at [619, 242] on button "重新結帳" at bounding box center [606, 246] width 61 height 24
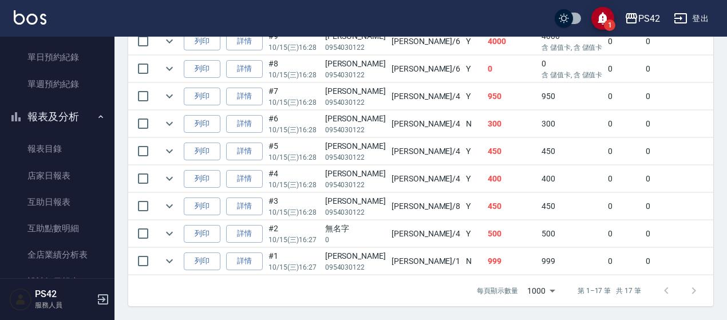
scroll to position [401, 0]
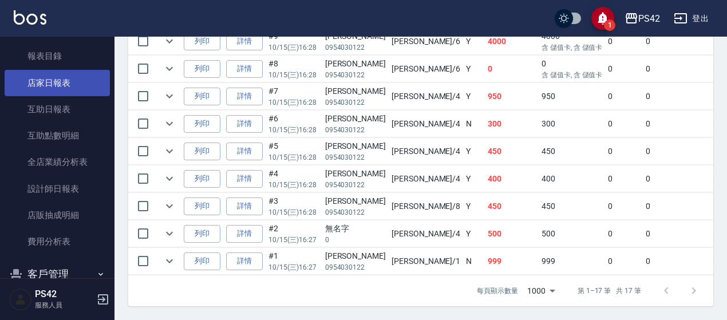
click at [53, 84] on link "店家日報表" at bounding box center [57, 83] width 105 height 26
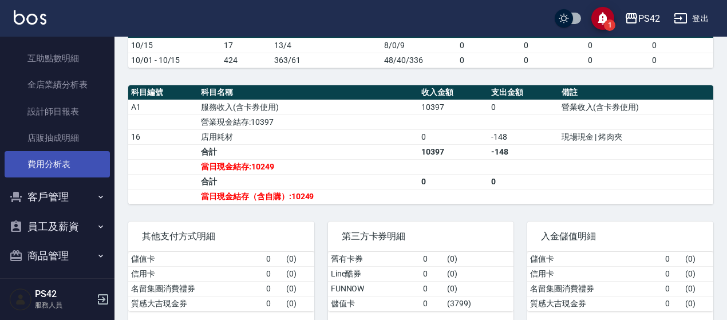
scroll to position [484, 0]
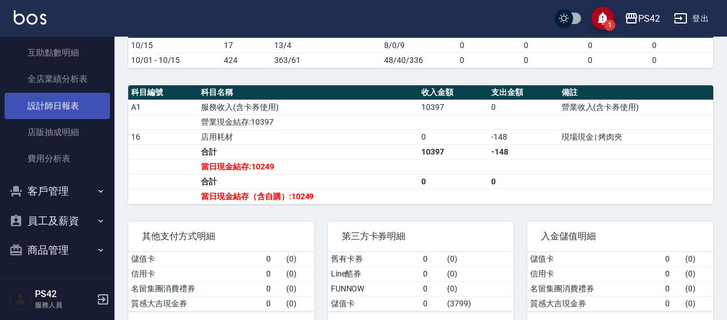
click at [41, 114] on link "設計師日報表" at bounding box center [57, 106] width 105 height 26
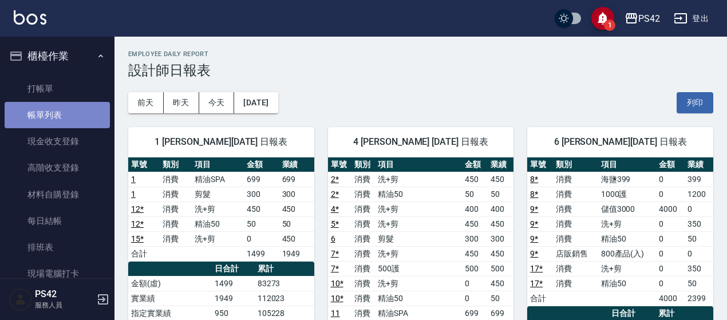
click at [73, 117] on link "帳單列表" at bounding box center [57, 115] width 105 height 26
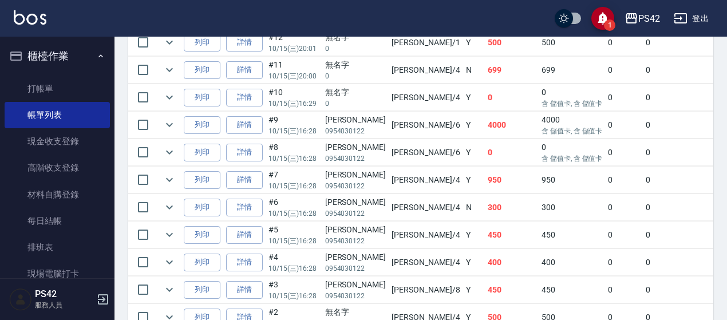
scroll to position [575, 0]
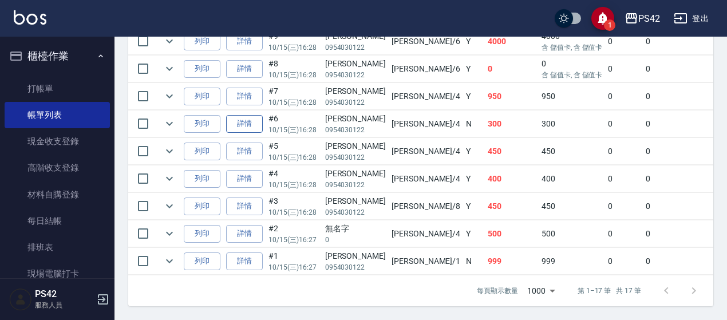
click at [257, 119] on link "詳情" at bounding box center [244, 124] width 37 height 18
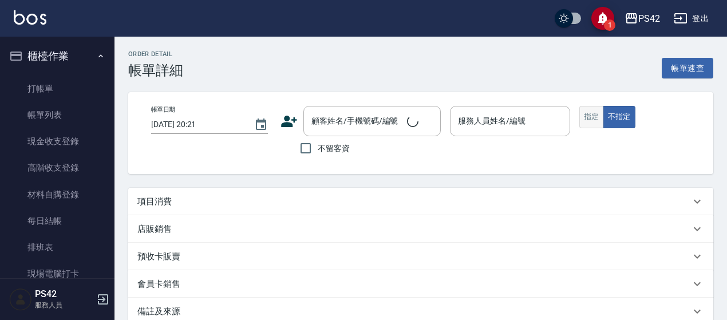
type input "[DATE] 16:28"
type input "[PERSON_NAME]-4"
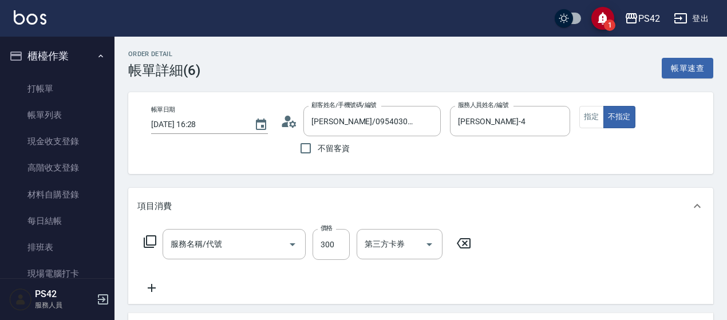
type input "[PERSON_NAME]/0954030122/"
type input "剪髮(302)"
click at [562, 121] on icon "Clear" at bounding box center [558, 121] width 11 height 11
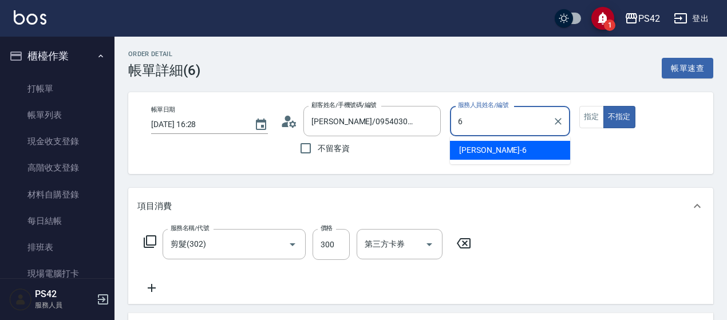
type input "[PERSON_NAME]-6"
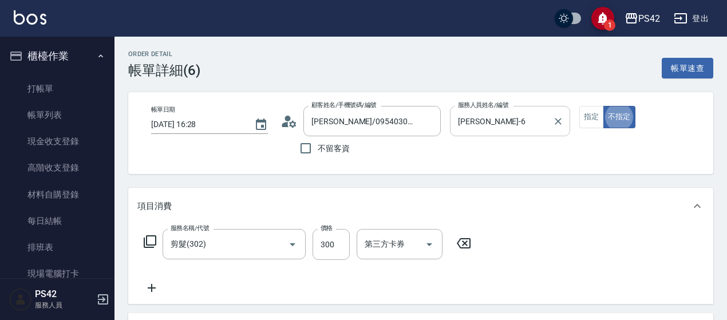
type button "false"
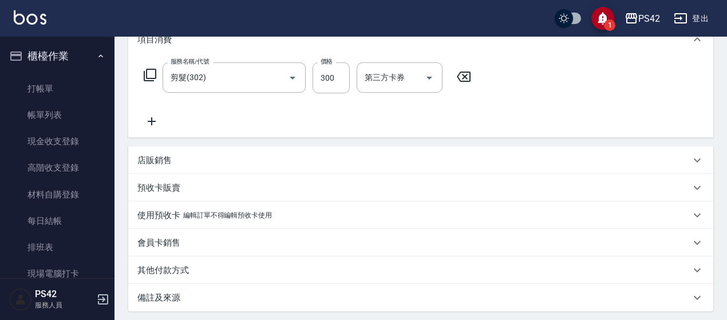
scroll to position [281, 0]
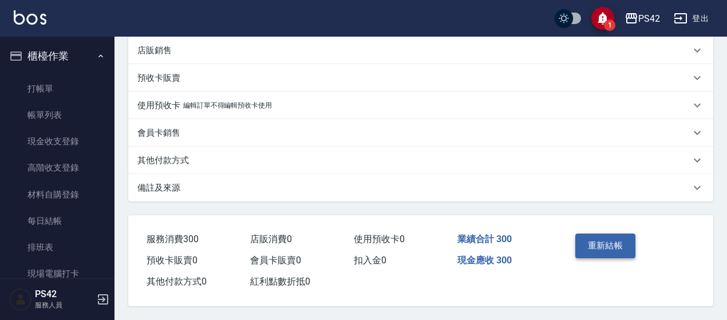
click at [606, 241] on button "重新結帳" at bounding box center [606, 246] width 61 height 24
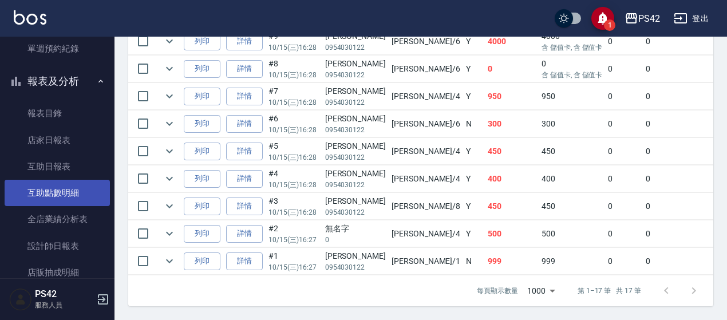
scroll to position [401, 0]
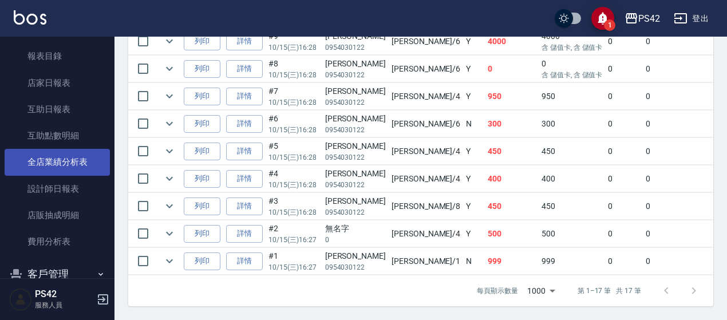
click at [84, 171] on link "全店業績分析表" at bounding box center [57, 162] width 105 height 26
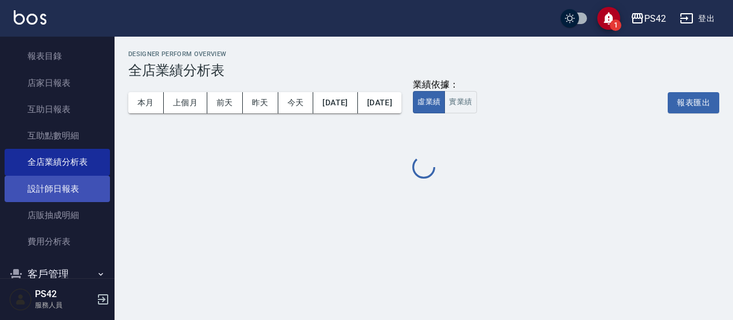
click at [82, 187] on link "設計師日報表" at bounding box center [57, 189] width 105 height 26
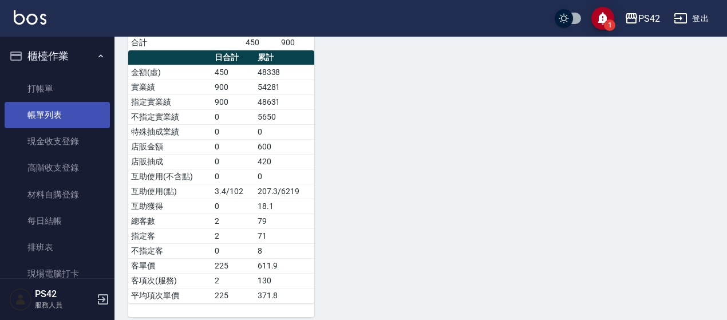
click at [57, 111] on link "帳單列表" at bounding box center [57, 115] width 105 height 26
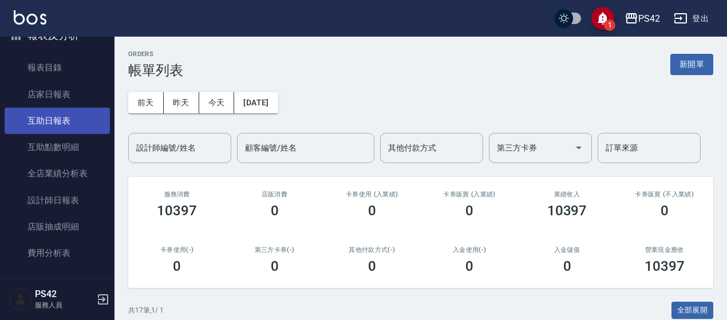
scroll to position [401, 0]
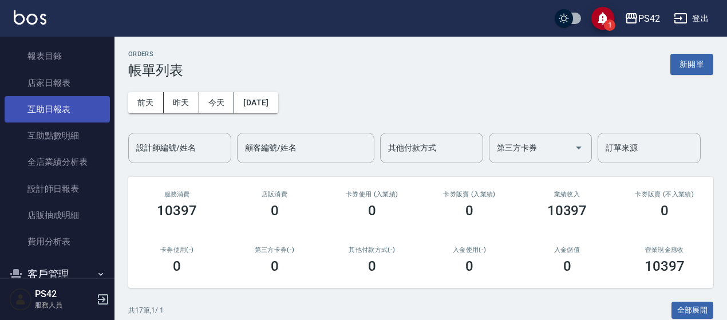
click at [50, 96] on link "互助日報表" at bounding box center [57, 109] width 105 height 26
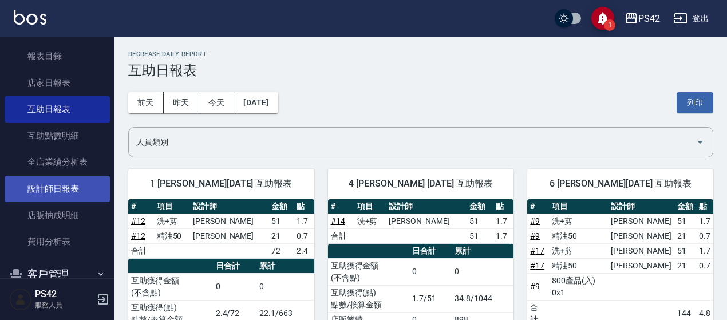
click at [50, 185] on link "設計師日報表" at bounding box center [57, 189] width 105 height 26
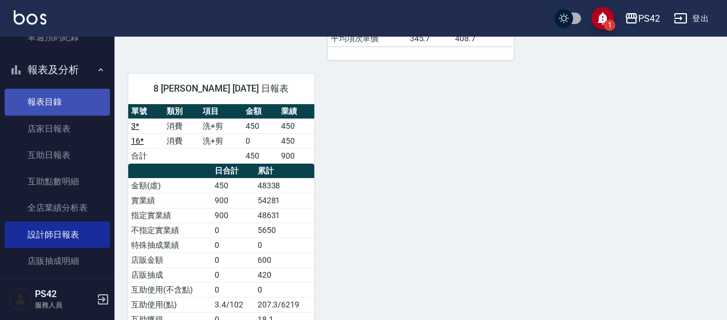
scroll to position [286, 0]
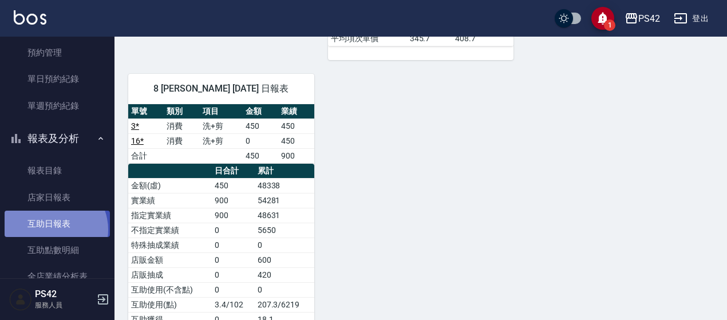
click at [52, 230] on link "互助日報表" at bounding box center [57, 224] width 105 height 26
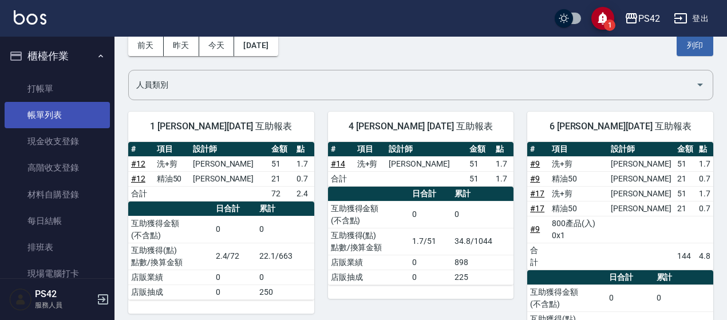
click at [62, 113] on link "帳單列表" at bounding box center [57, 115] width 105 height 26
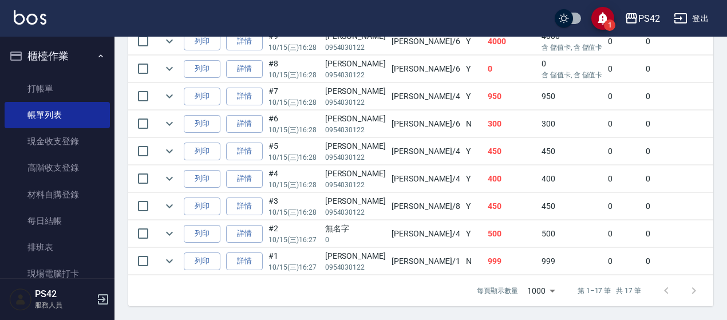
scroll to position [575, 0]
click at [253, 119] on link "詳情" at bounding box center [244, 124] width 37 height 18
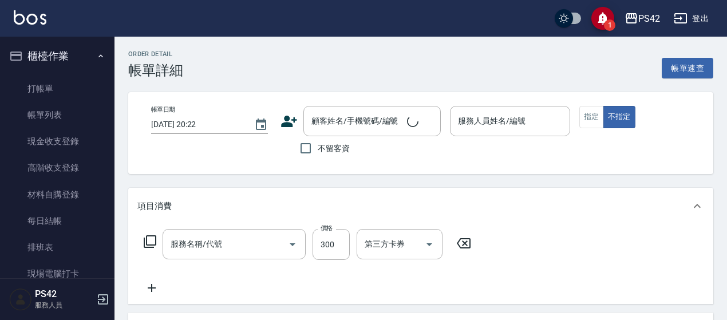
type input "[DATE] 16:28"
type input "[PERSON_NAME]-6"
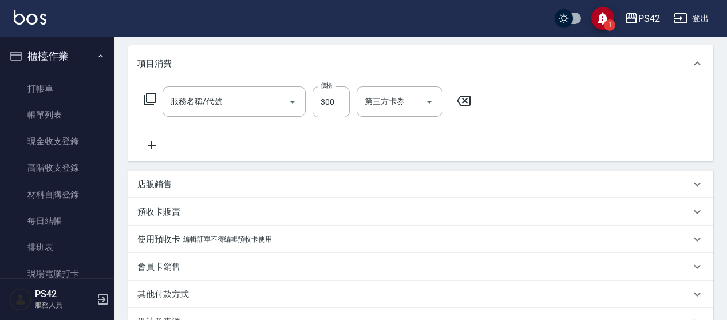
type input "[PERSON_NAME]/0954030122/"
type input "剪髮(302)"
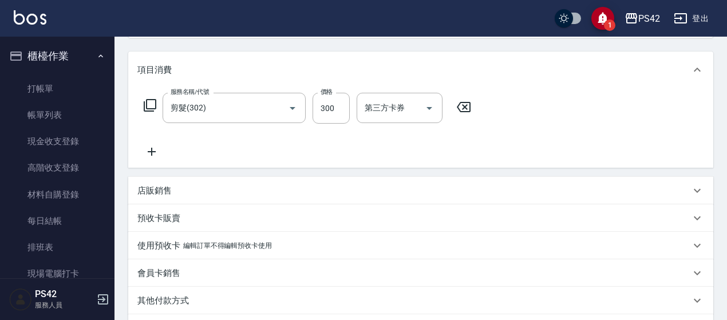
scroll to position [57, 0]
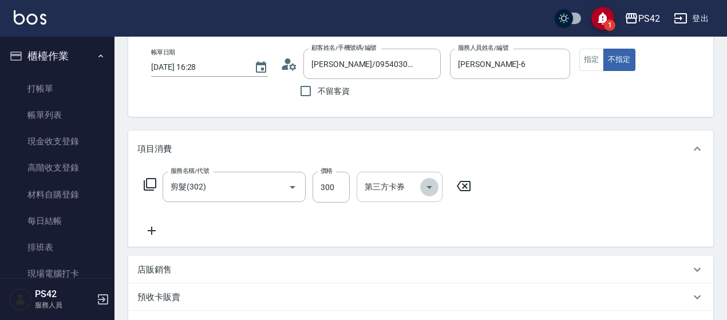
click at [427, 187] on icon "Open" at bounding box center [430, 187] width 14 height 14
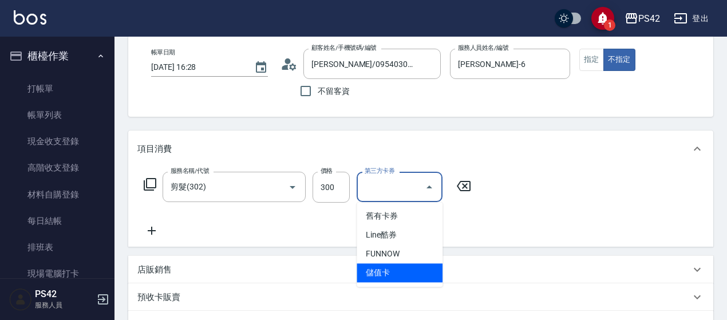
click at [402, 269] on span "儲值卡" at bounding box center [400, 272] width 86 height 19
type input "儲值卡"
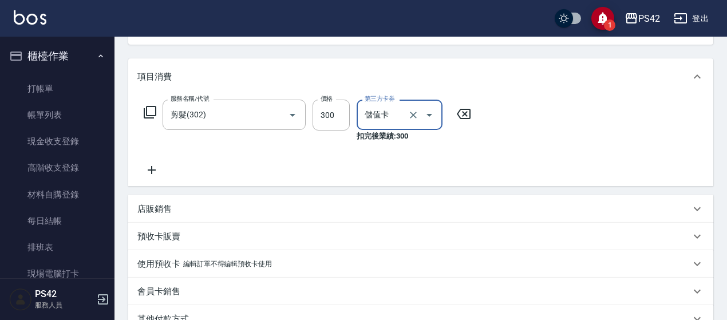
scroll to position [229, 0]
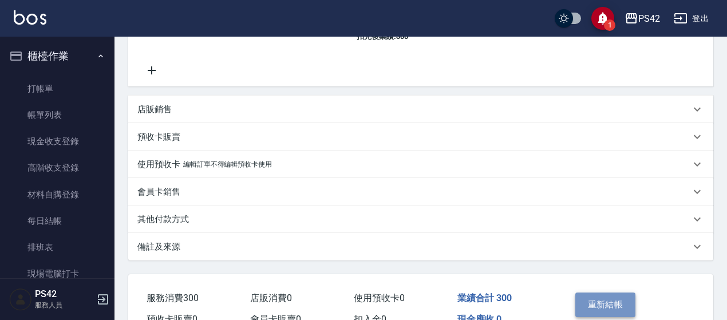
click at [600, 314] on button "重新結帳" at bounding box center [606, 305] width 61 height 24
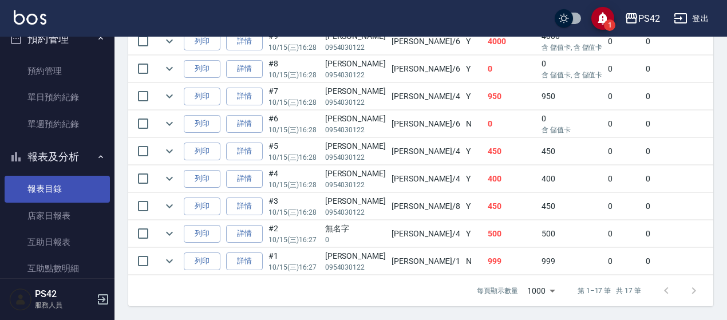
scroll to position [286, 0]
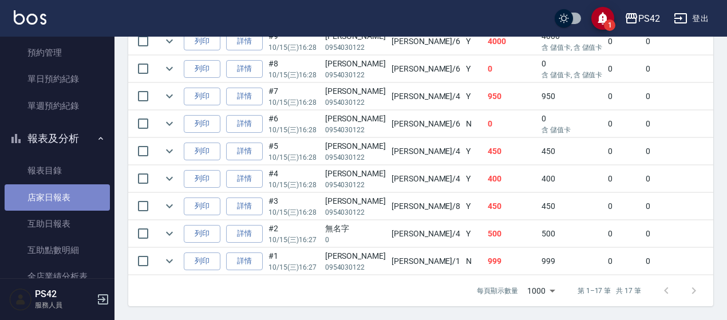
click at [63, 191] on link "店家日報表" at bounding box center [57, 197] width 105 height 26
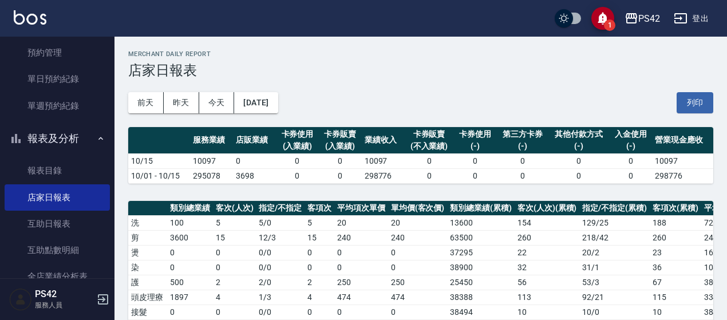
scroll to position [344, 0]
